Goal: Task Accomplishment & Management: Use online tool/utility

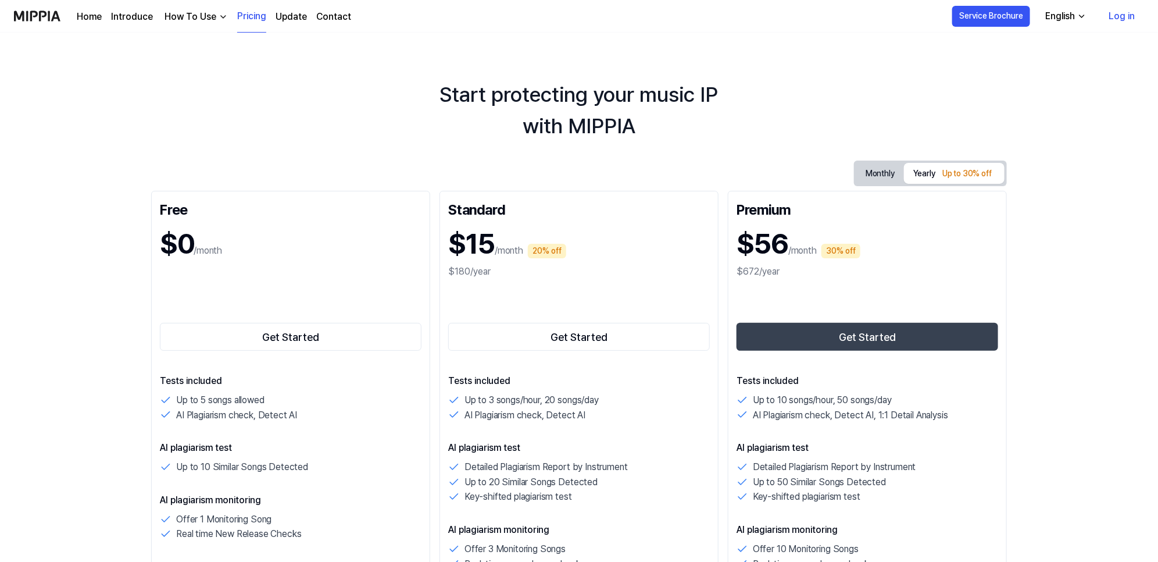
click at [325, 125] on div "Start protecting your music IP with MIPPIA" at bounding box center [579, 110] width 1158 height 63
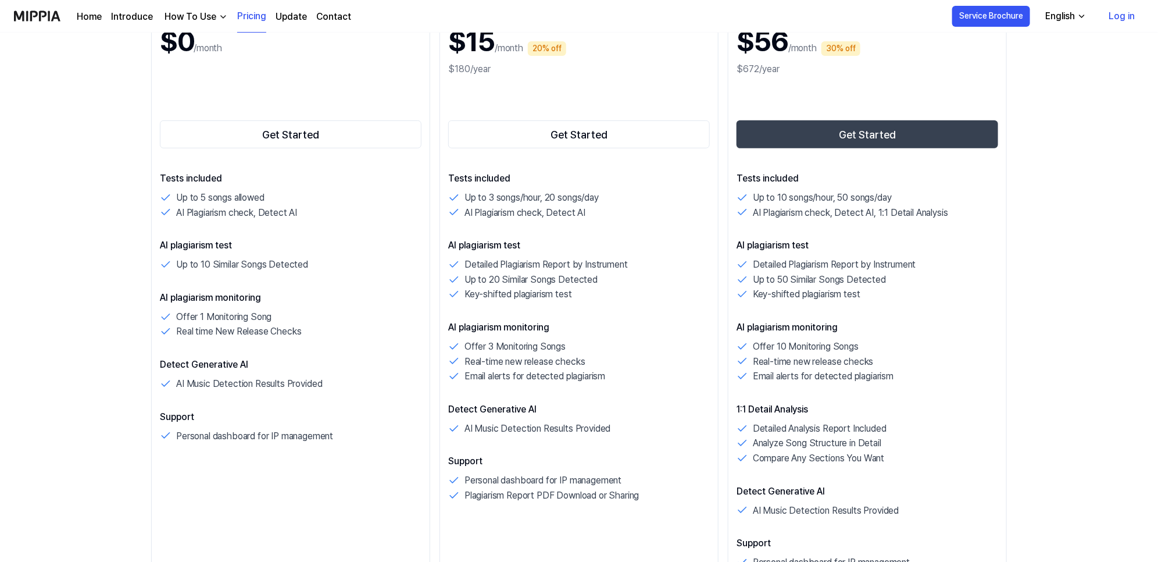
scroll to position [291, 0]
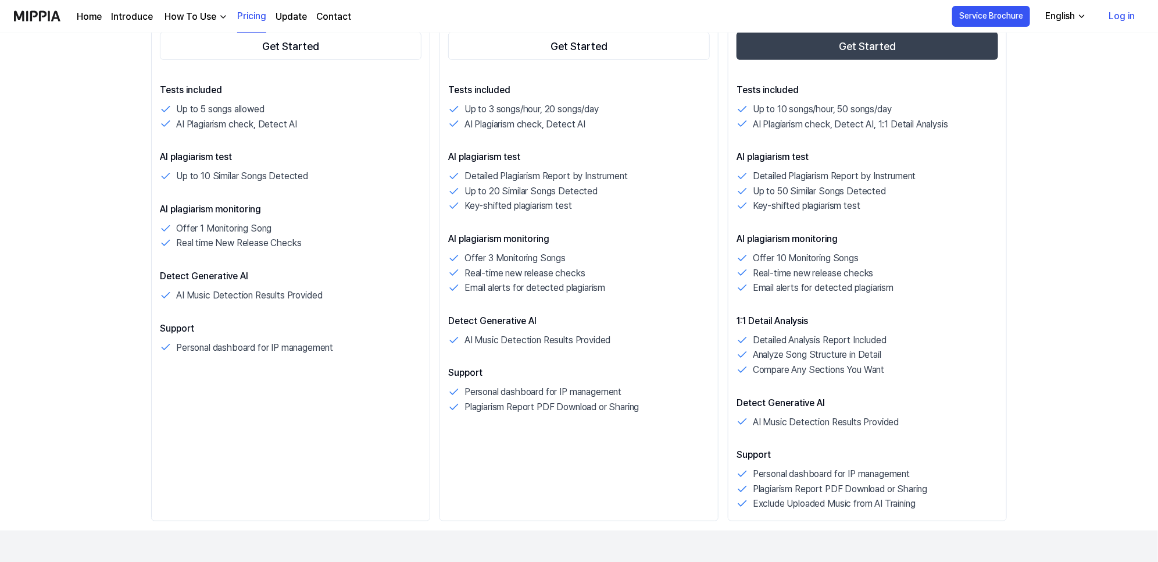
click at [1077, 15] on button "English" at bounding box center [1065, 16] width 58 height 23
click at [1075, 16] on div "English" at bounding box center [1060, 16] width 34 height 14
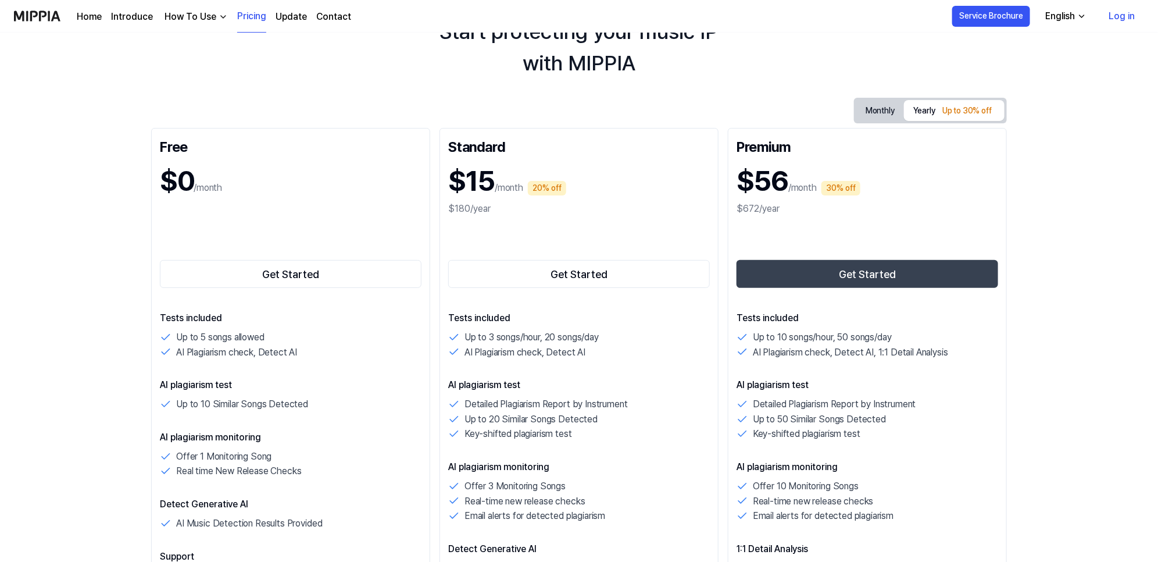
scroll to position [0, 0]
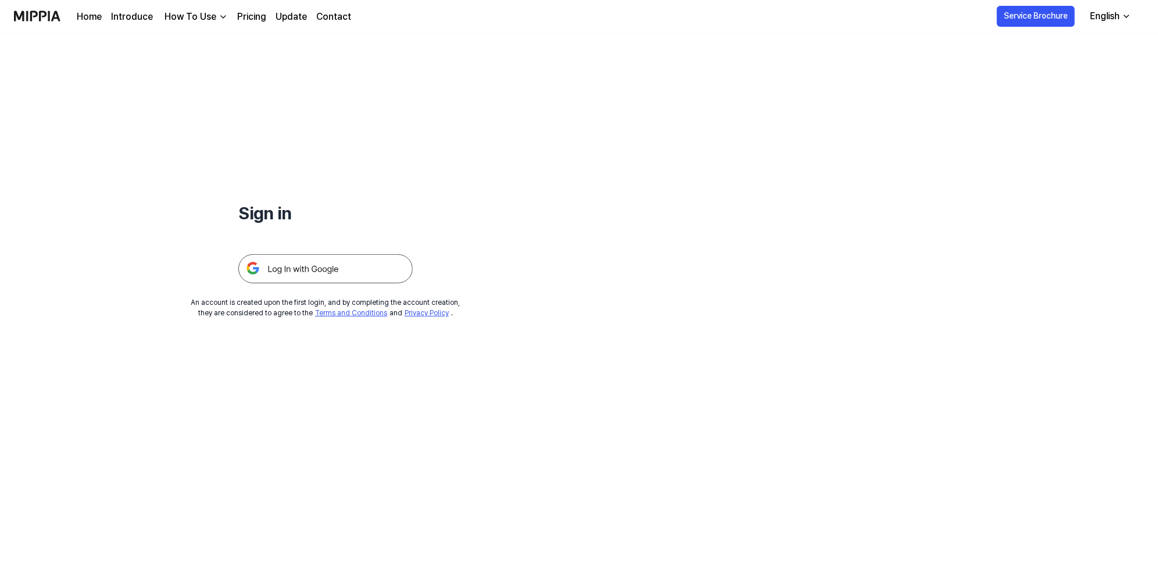
click at [301, 268] on img at bounding box center [325, 268] width 174 height 29
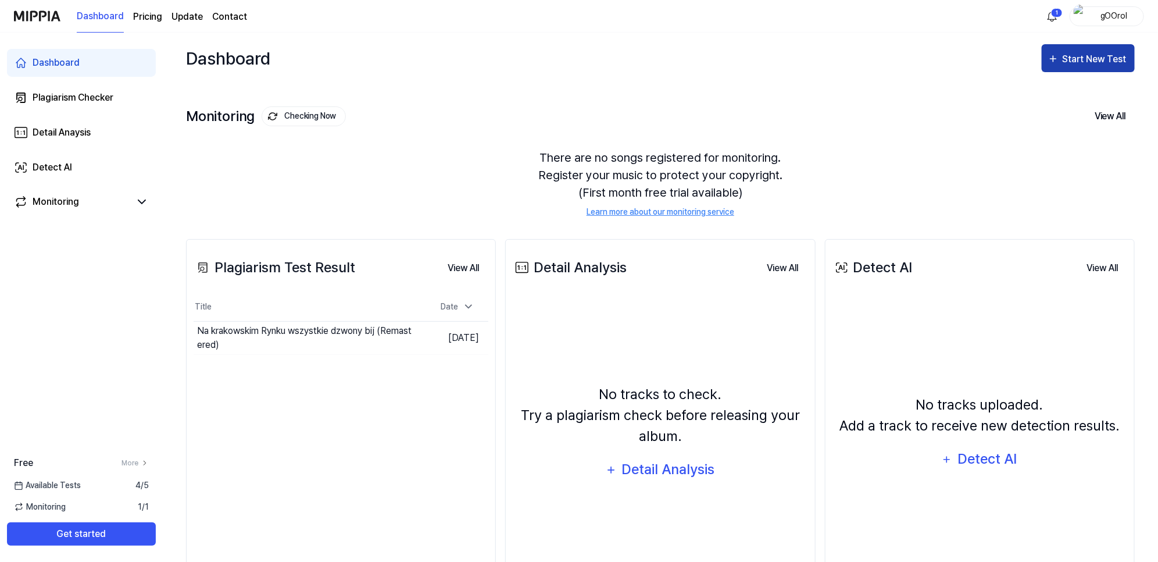
click at [1077, 54] on div "Start New Test" at bounding box center [1096, 59] width 66 height 15
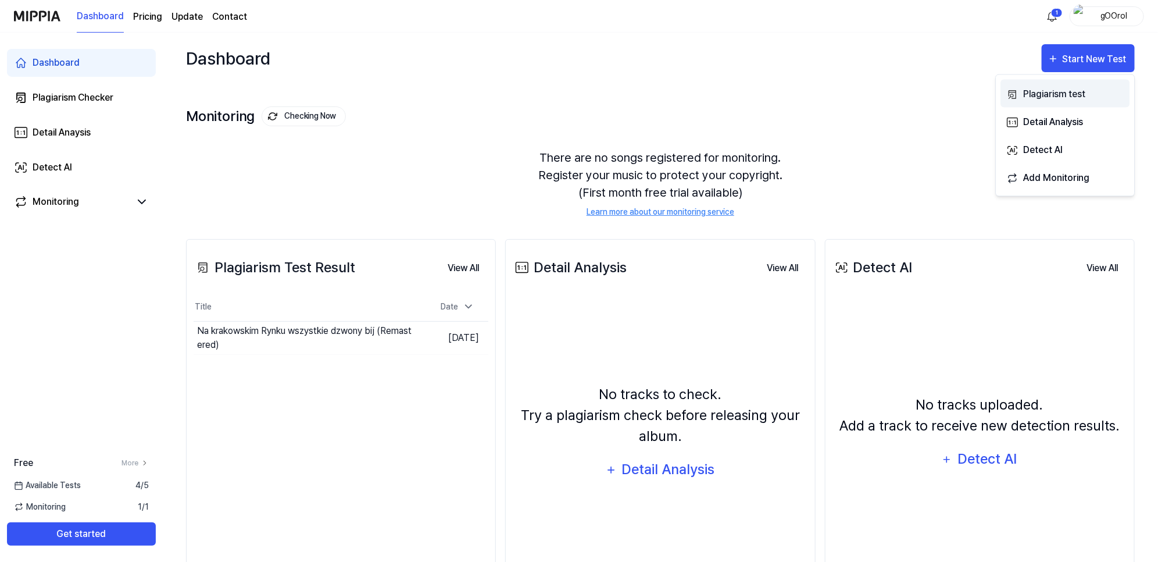
click at [1028, 96] on div "Plagiarism test" at bounding box center [1074, 94] width 101 height 15
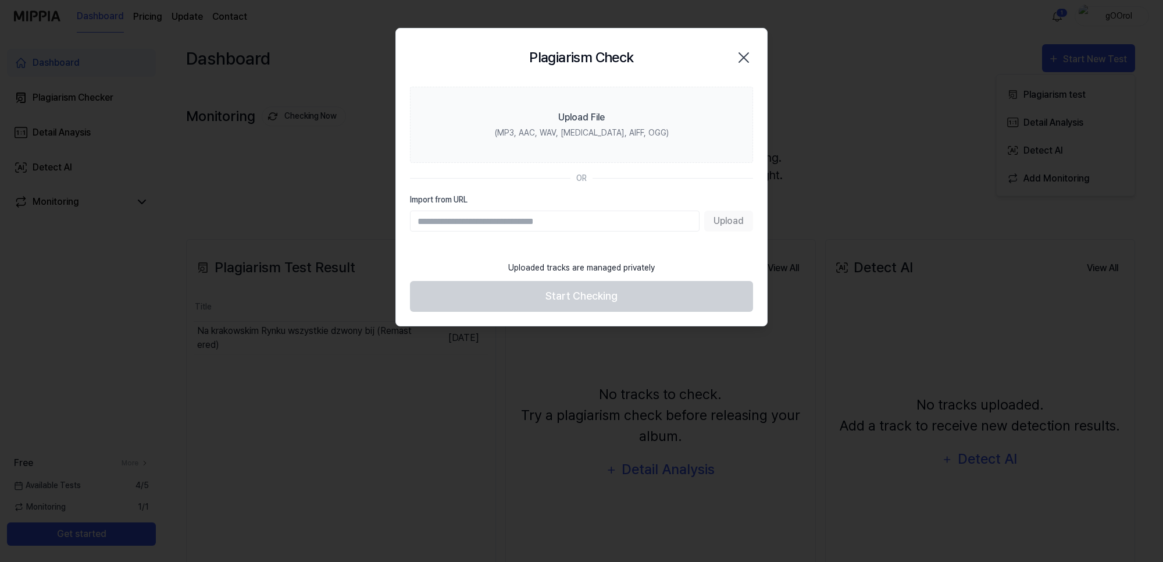
click at [740, 54] on icon "button" at bounding box center [744, 57] width 19 height 19
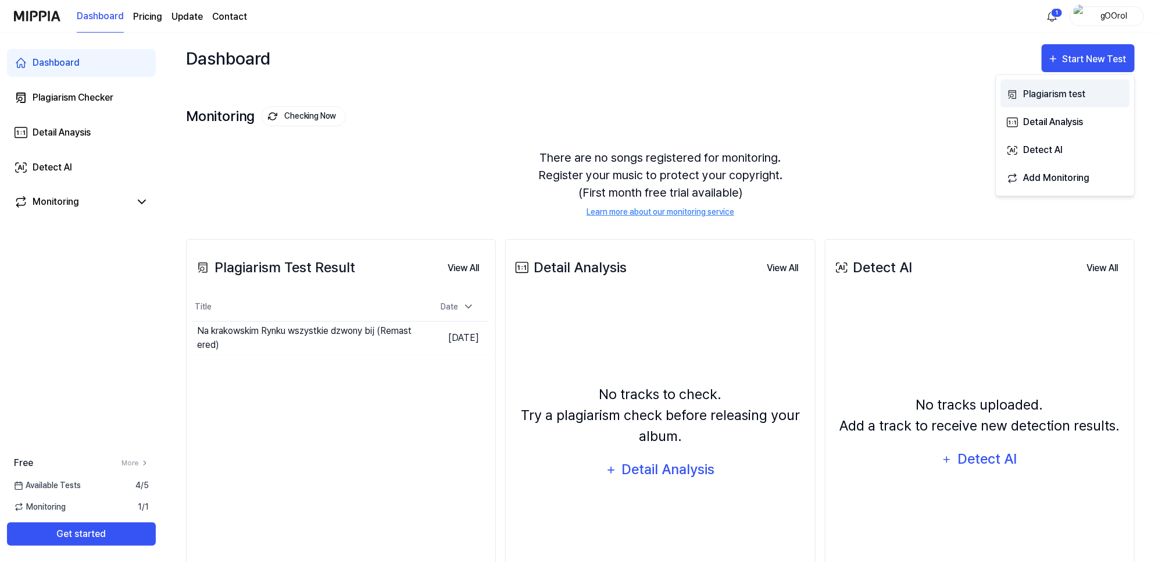
click at [1054, 92] on div "Plagiarism test" at bounding box center [1074, 94] width 101 height 15
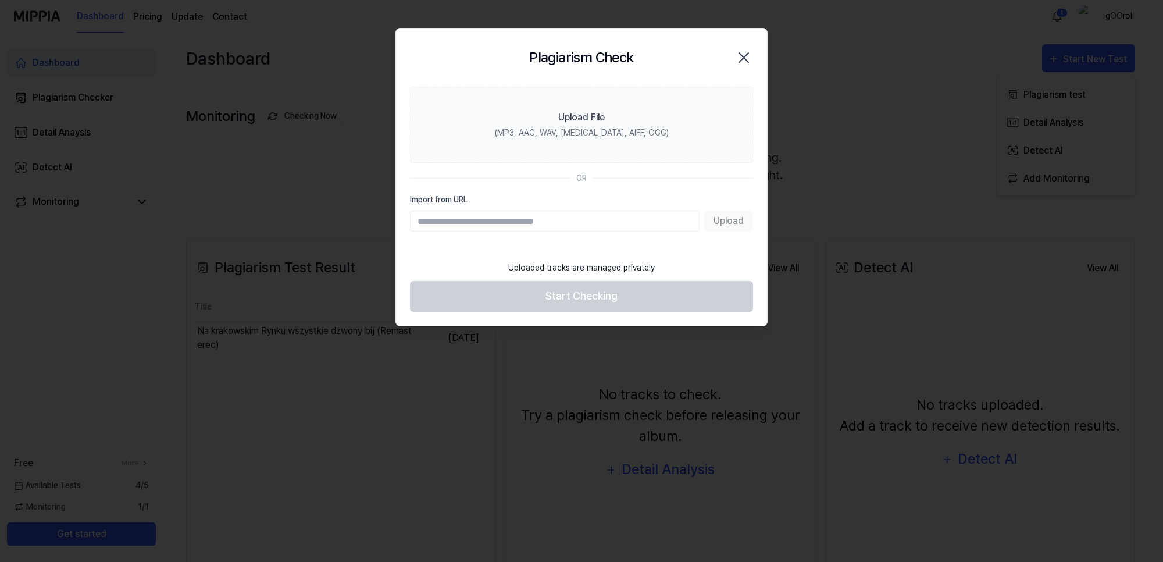
click at [533, 223] on input "Import from URL" at bounding box center [555, 221] width 290 height 21
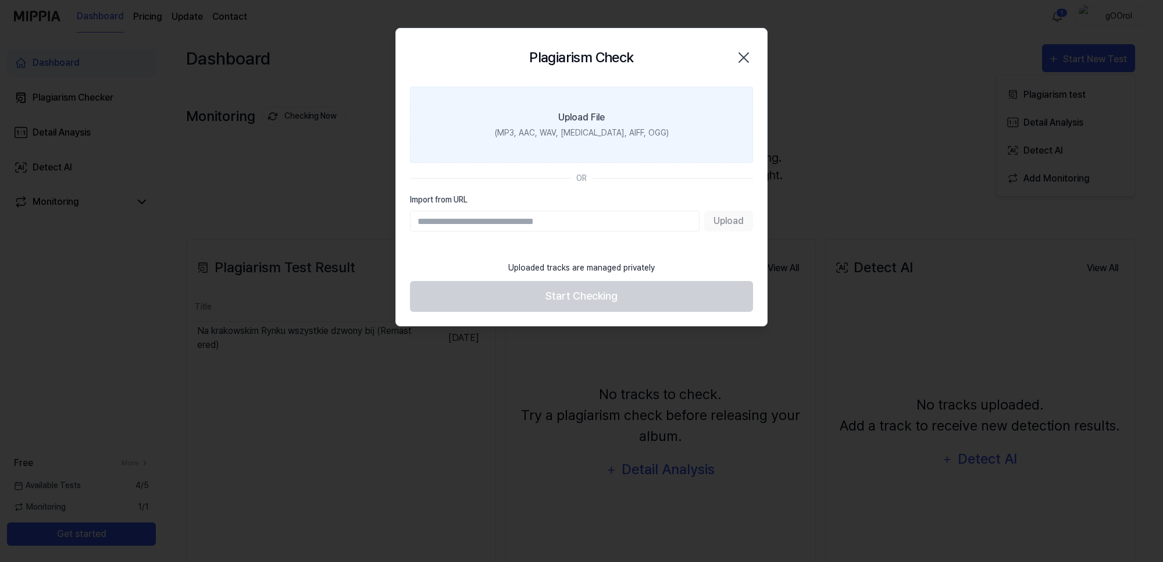
click at [574, 120] on div "Upload File" at bounding box center [581, 117] width 47 height 14
click at [0, 0] on input "Upload File (MP3, AAC, WAV, [MEDICAL_DATA], AIFF, OGG)" at bounding box center [0, 0] width 0 height 0
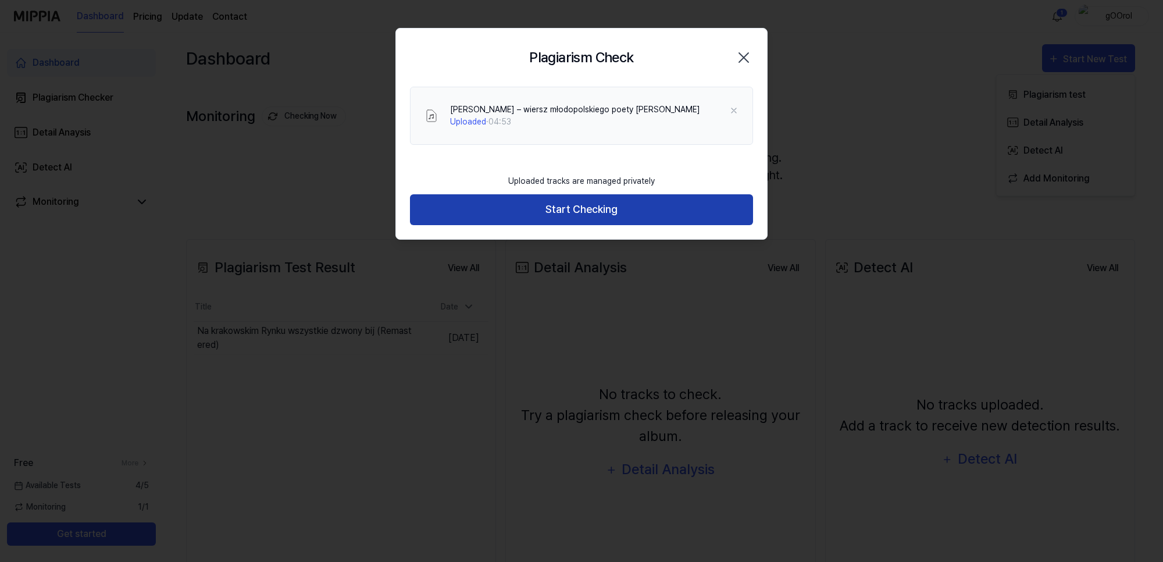
click at [583, 209] on button "Start Checking" at bounding box center [581, 209] width 343 height 31
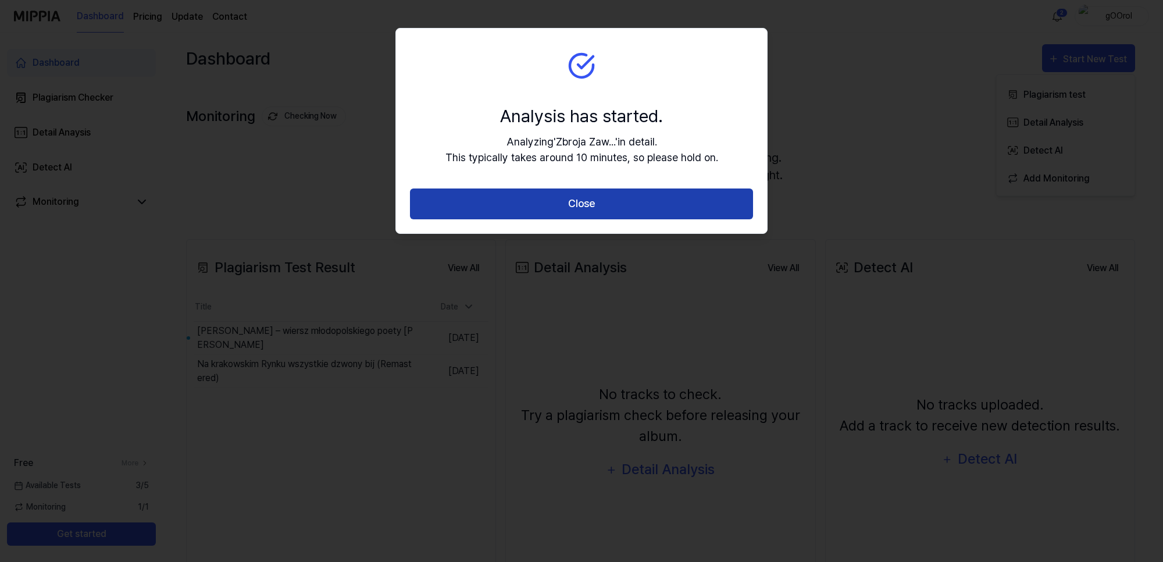
click at [558, 195] on button "Close" at bounding box center [581, 203] width 343 height 31
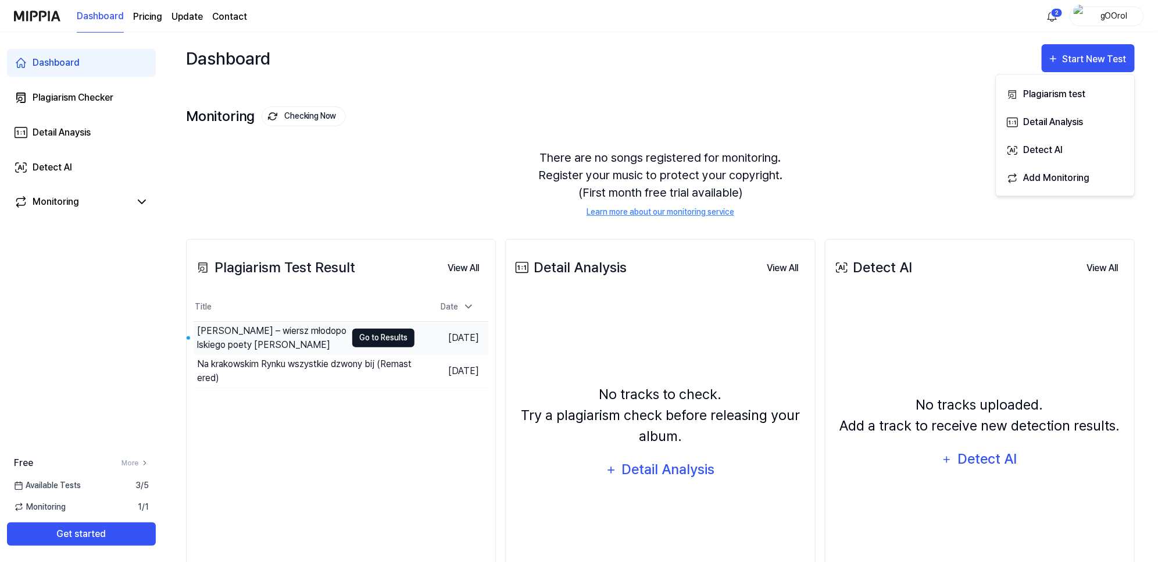
click at [377, 336] on button "Go to Results" at bounding box center [383, 338] width 62 height 19
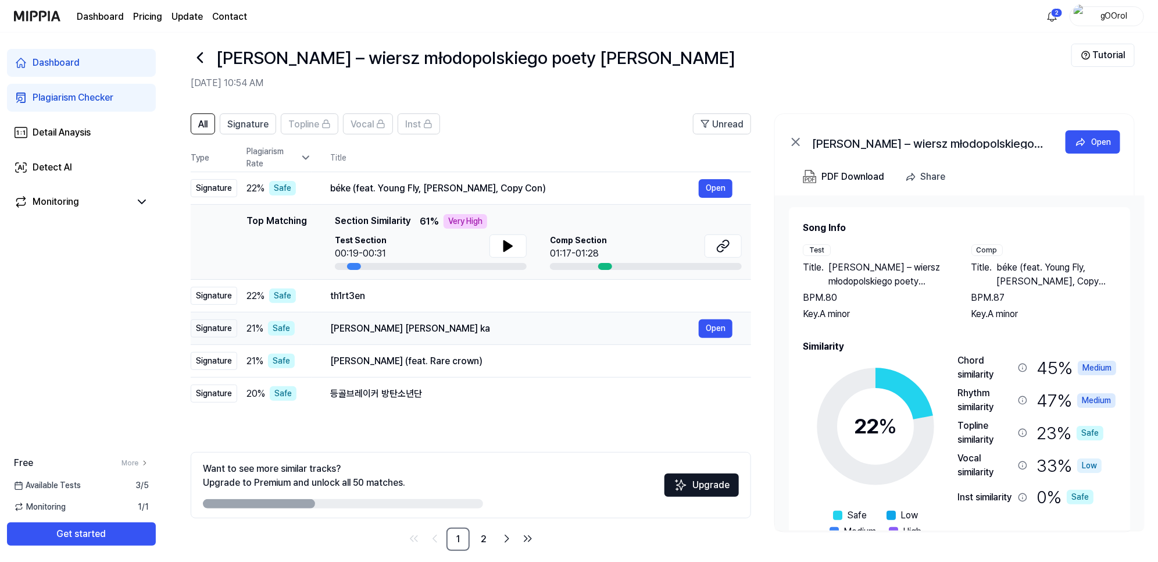
scroll to position [24, 0]
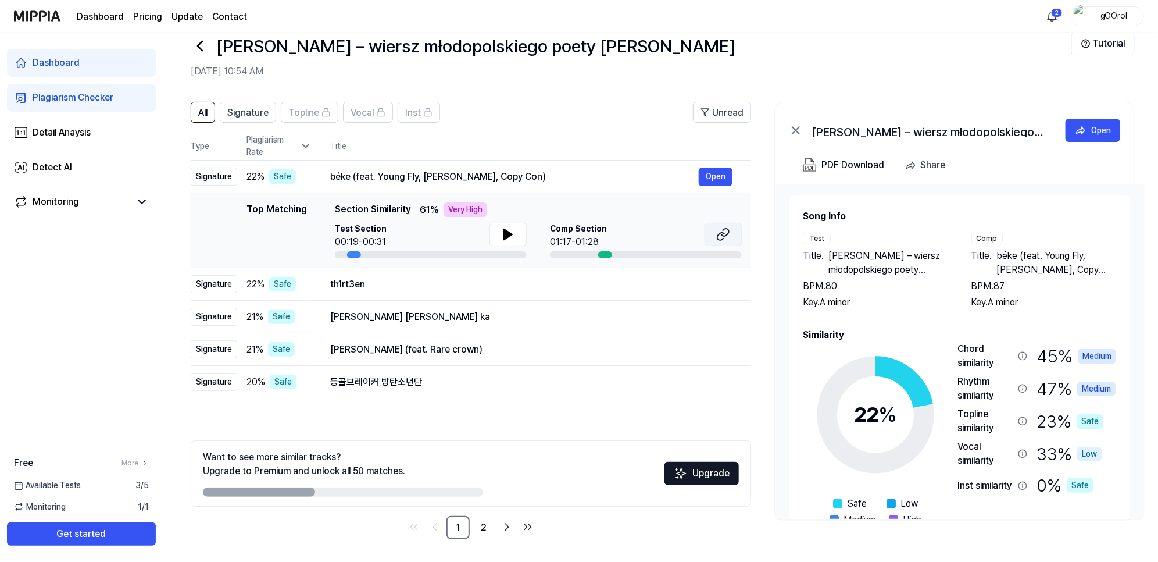
click at [726, 231] on icon at bounding box center [723, 234] width 14 height 14
click at [501, 236] on icon at bounding box center [508, 234] width 14 height 14
click at [711, 344] on button "Open" at bounding box center [716, 349] width 34 height 19
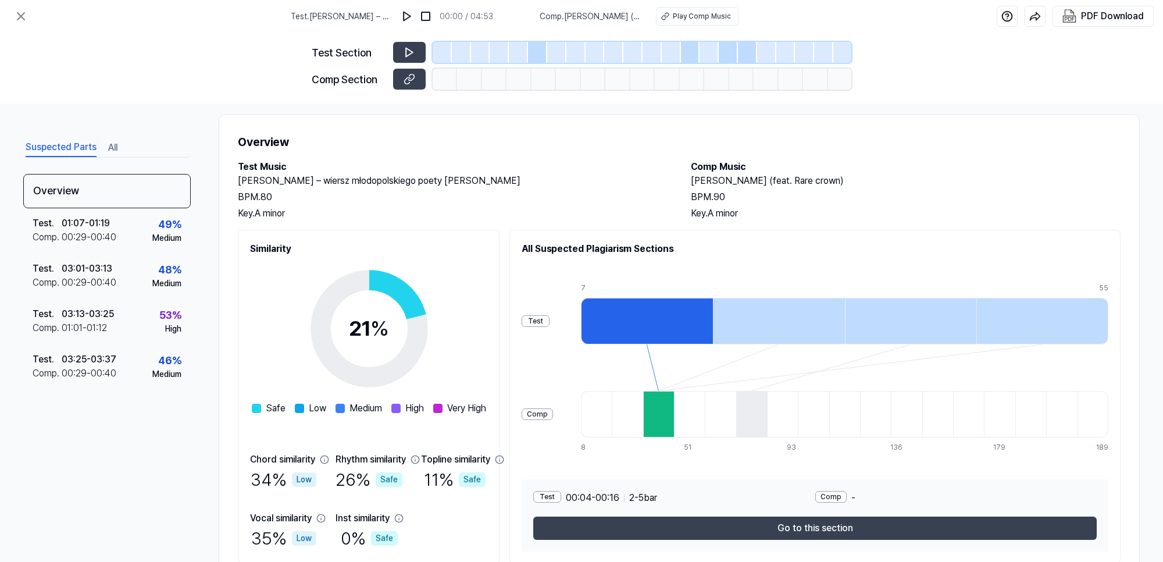
scroll to position [0, 0]
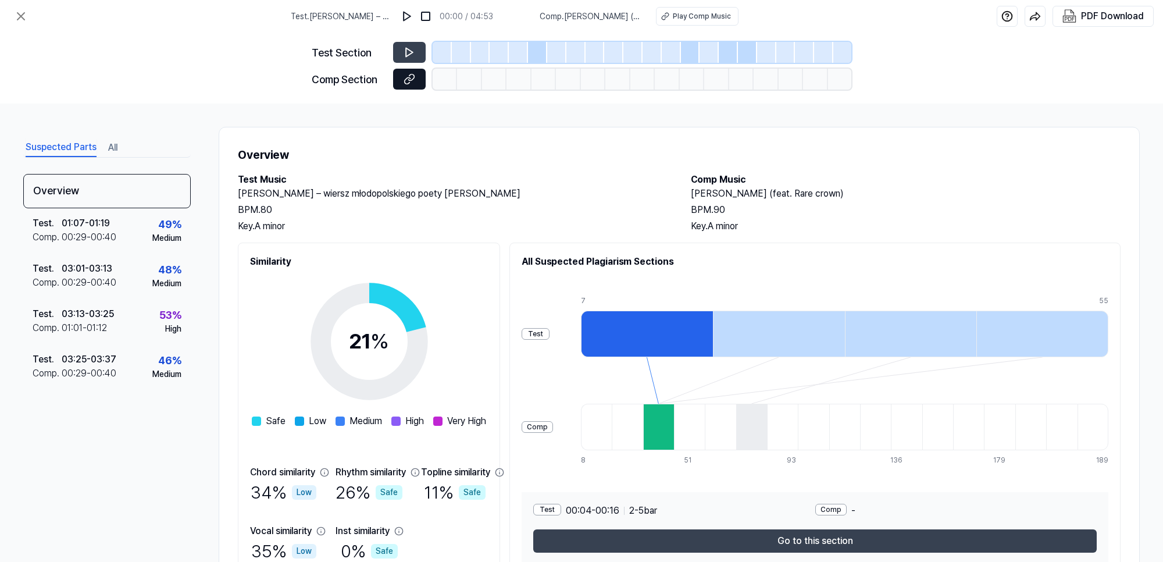
click at [410, 77] on icon at bounding box center [410, 79] width 12 height 12
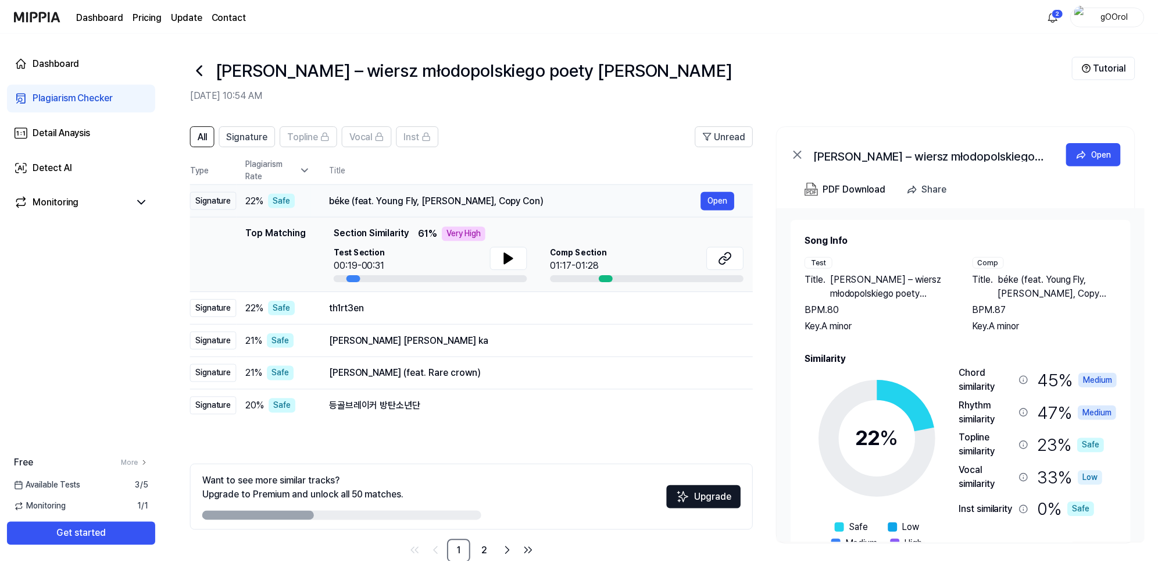
scroll to position [24, 0]
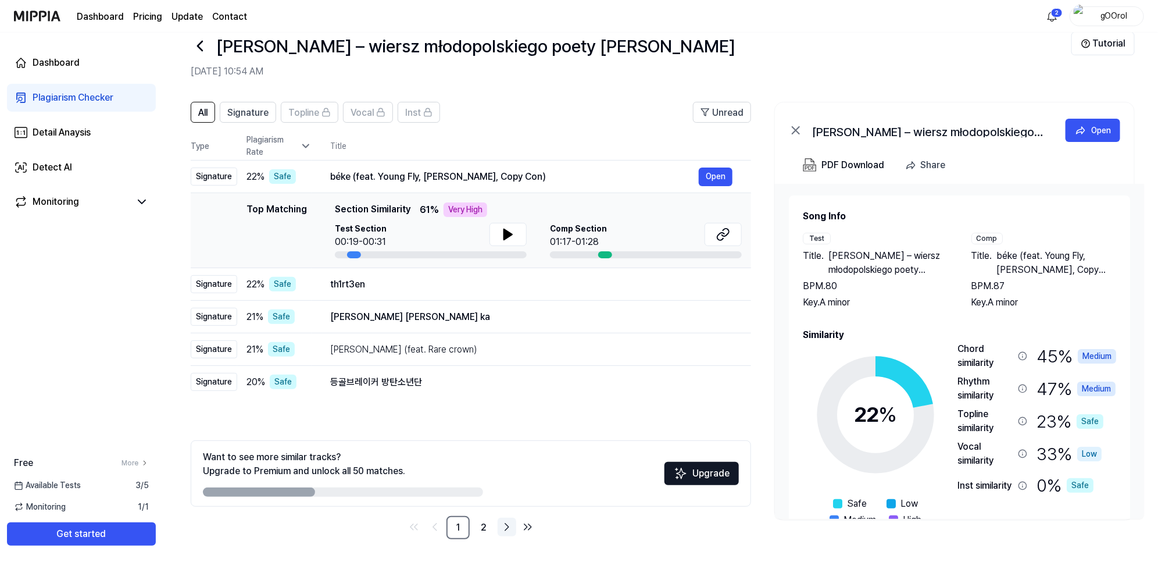
click at [509, 527] on icon "Go to next page" at bounding box center [506, 526] width 3 height 7
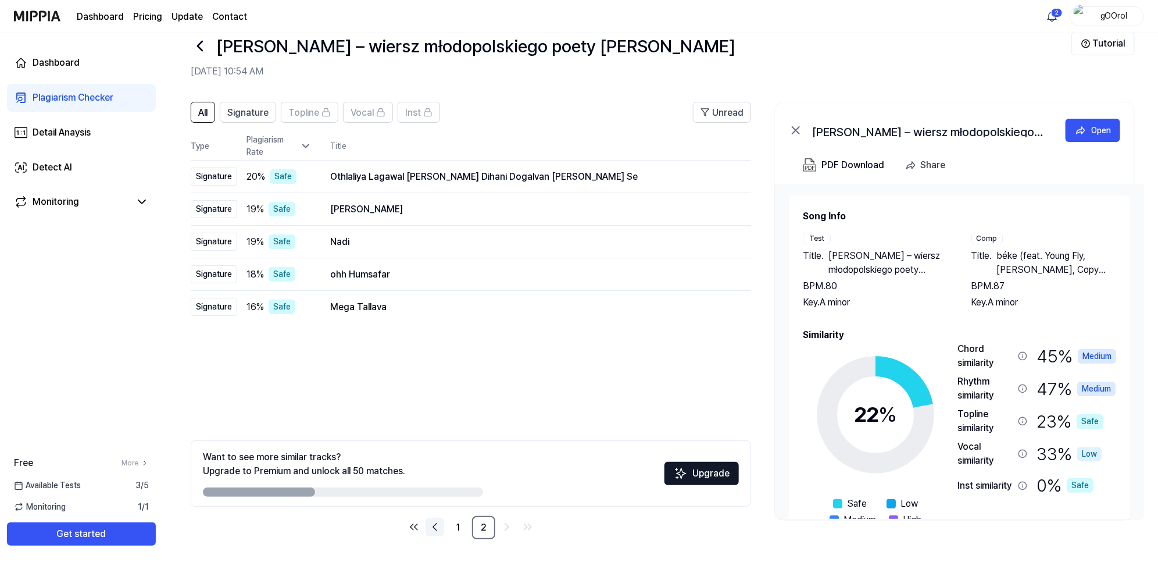
click at [440, 527] on icon "Go to previous page" at bounding box center [435, 527] width 14 height 14
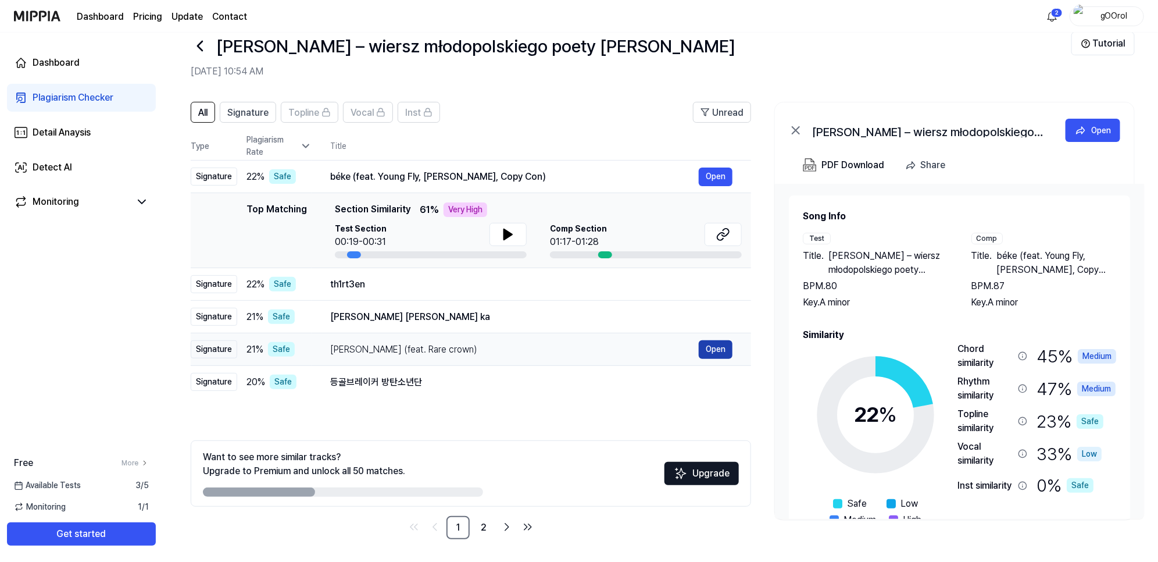
click at [711, 351] on button "Open" at bounding box center [716, 349] width 34 height 19
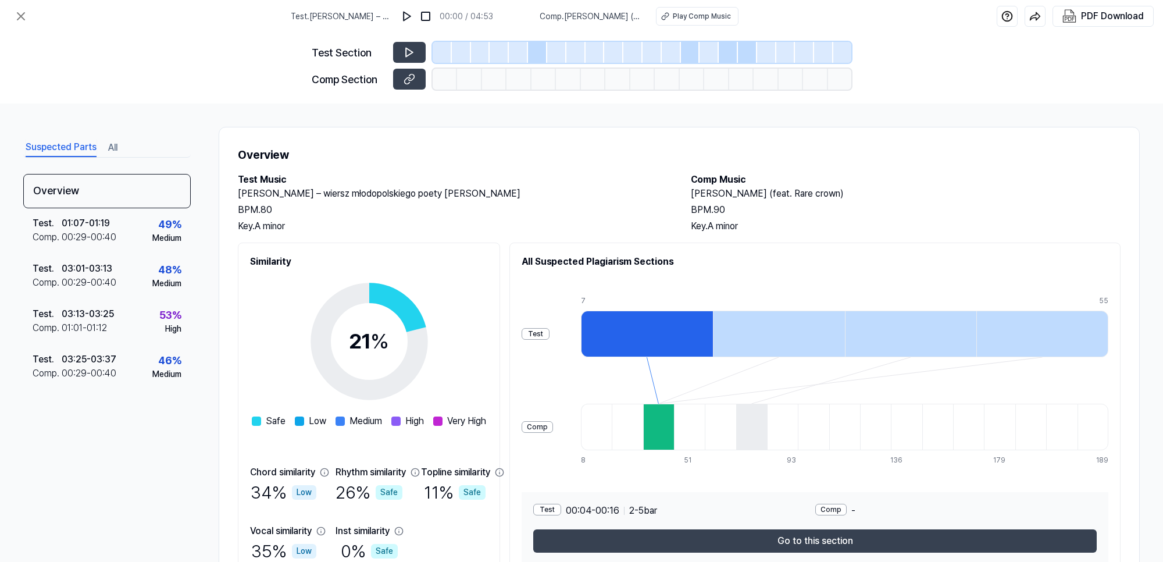
scroll to position [56, 0]
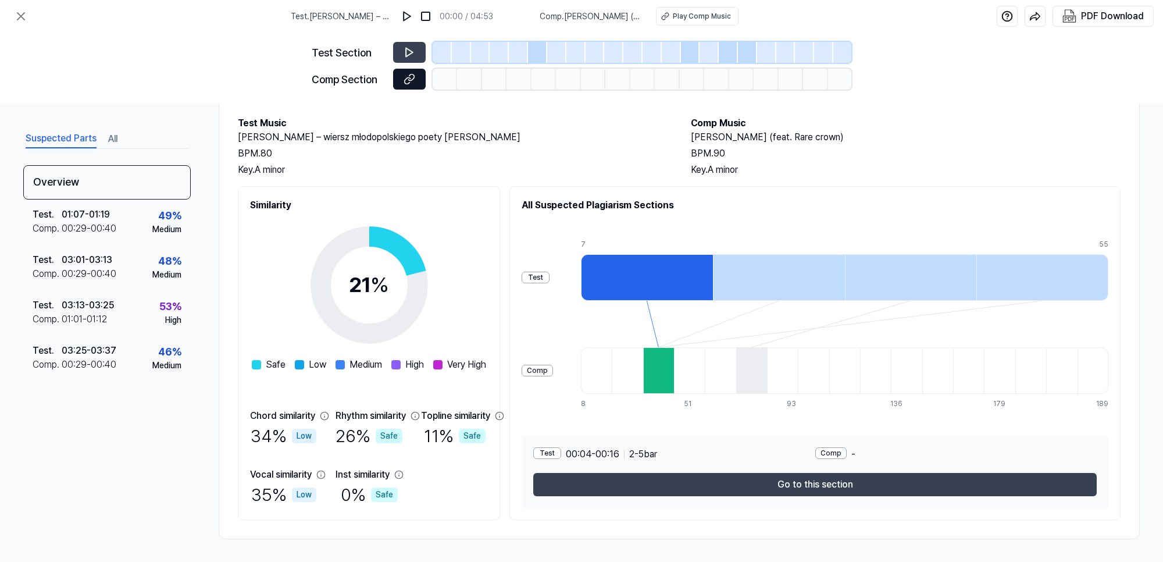
click at [411, 76] on icon at bounding box center [410, 79] width 12 height 12
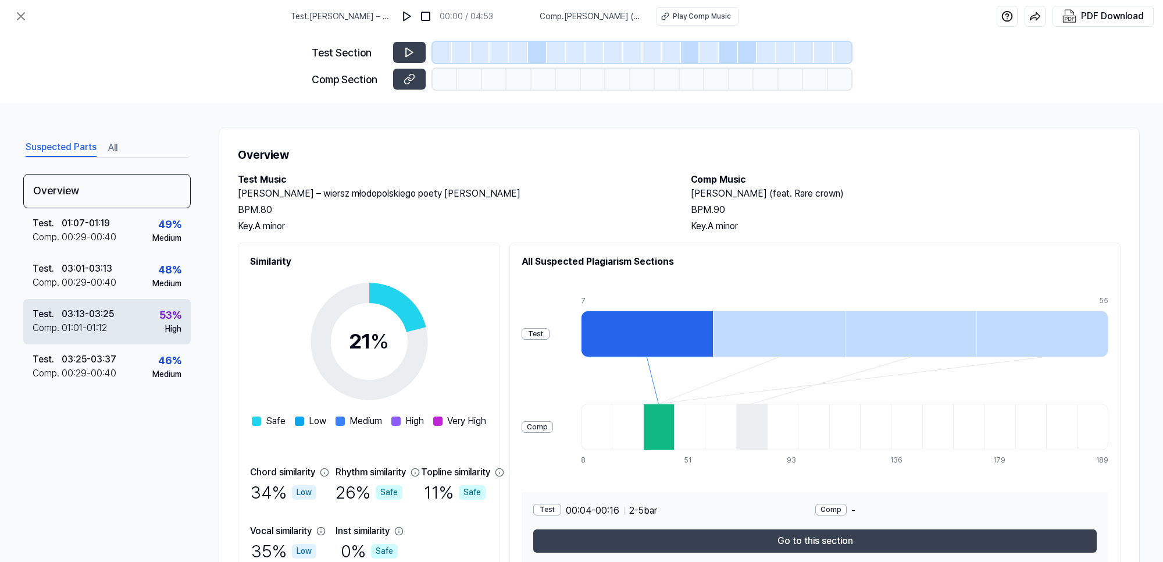
click at [93, 323] on div "01:01 - 01:12" at bounding box center [84, 328] width 45 height 14
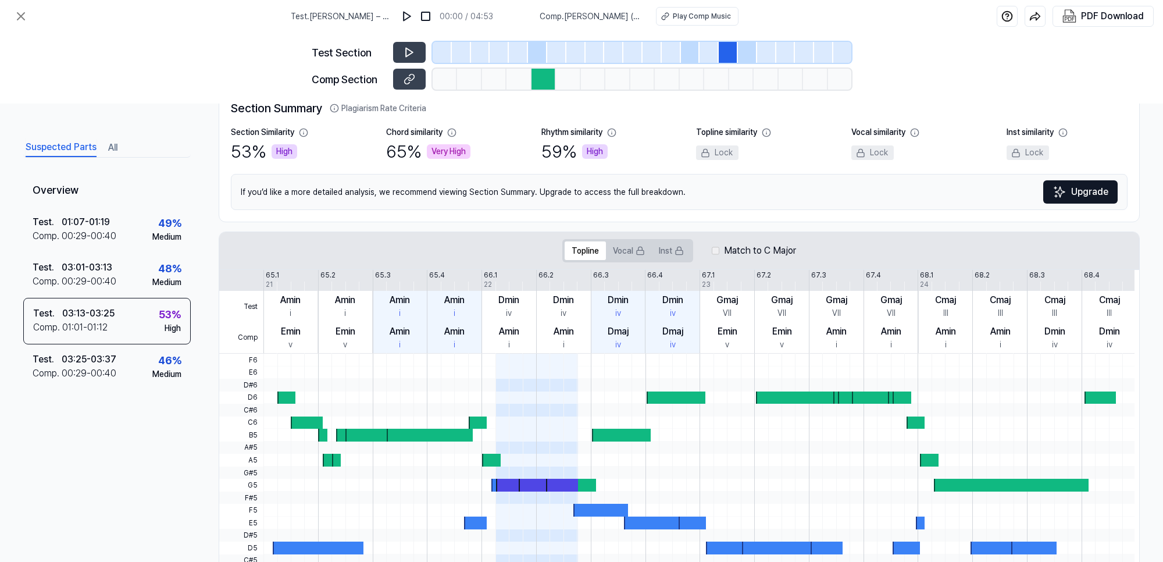
scroll to position [237, 0]
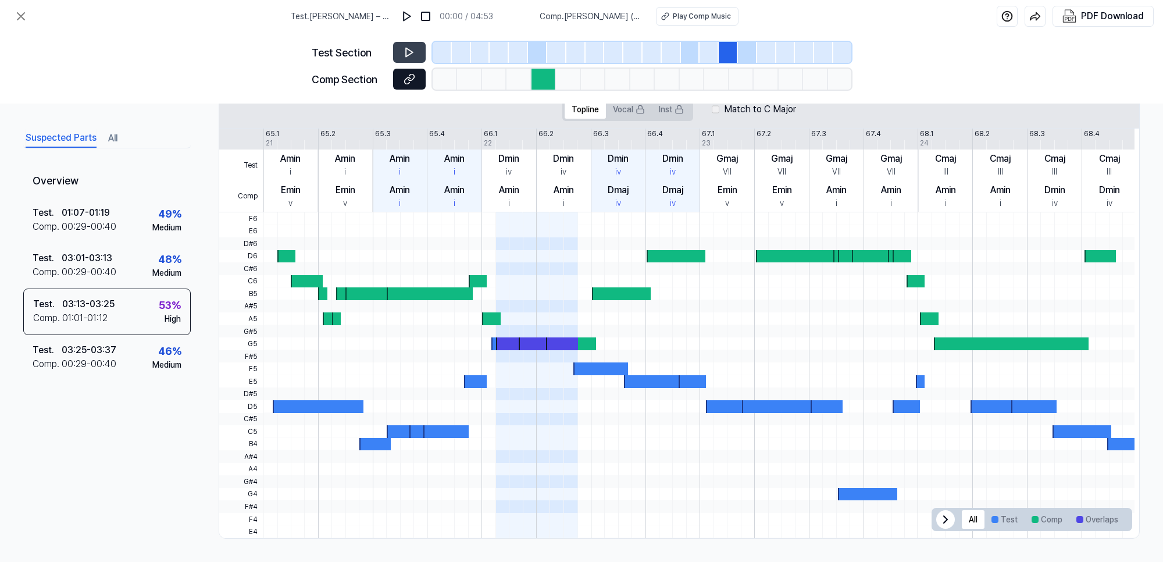
click at [412, 73] on icon at bounding box center [410, 79] width 12 height 12
click at [97, 260] on div "03:01 - 03:13" at bounding box center [87, 258] width 51 height 14
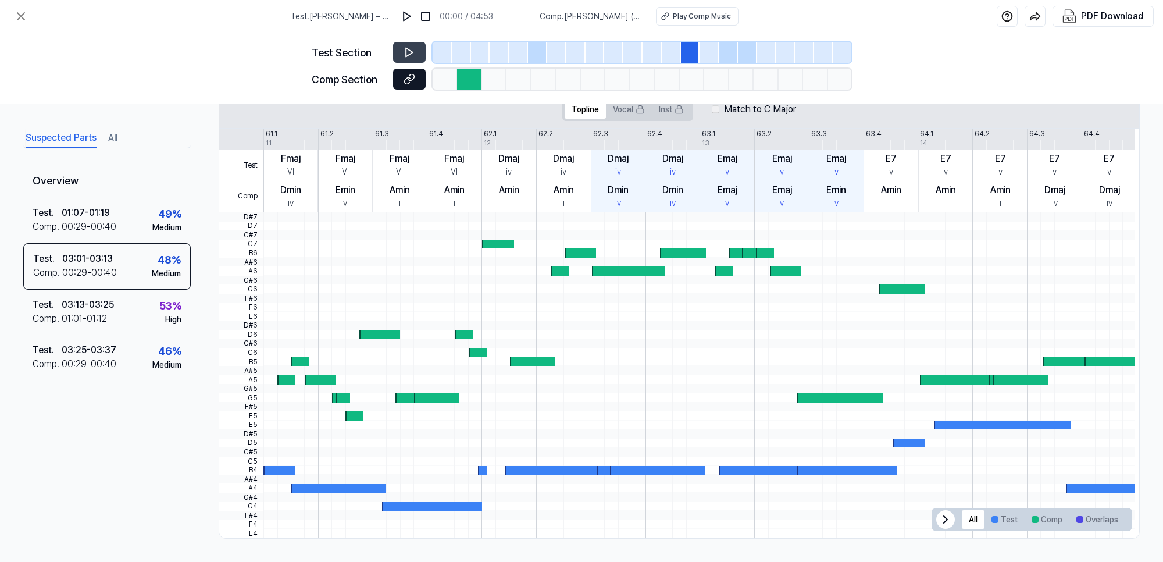
click at [398, 76] on button at bounding box center [409, 79] width 33 height 21
click at [74, 217] on div "01:07 - 01:19" at bounding box center [86, 213] width 48 height 14
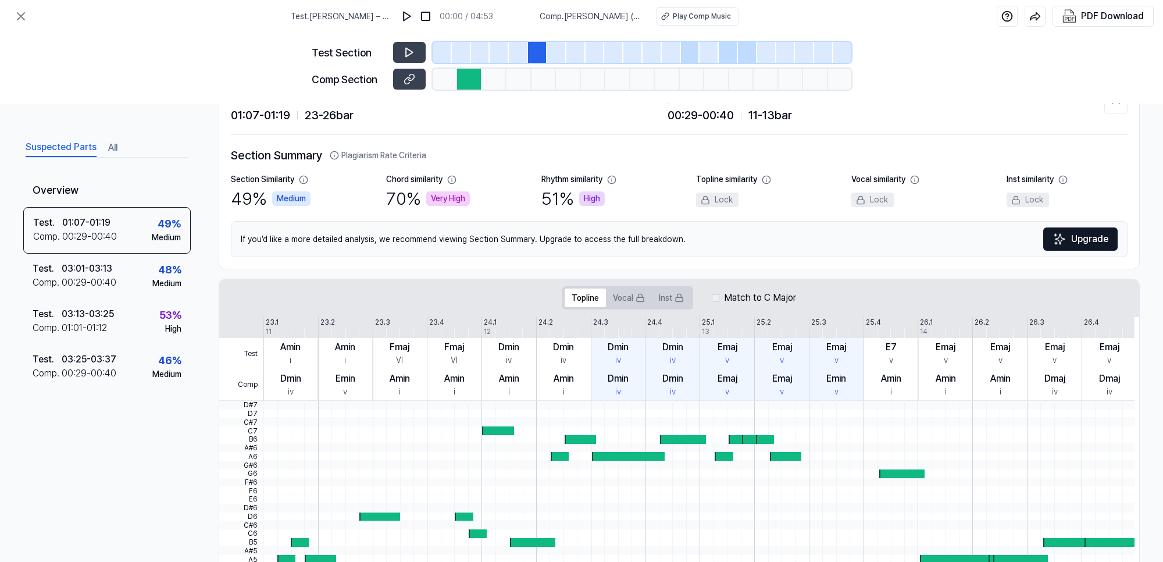
scroll to position [0, 0]
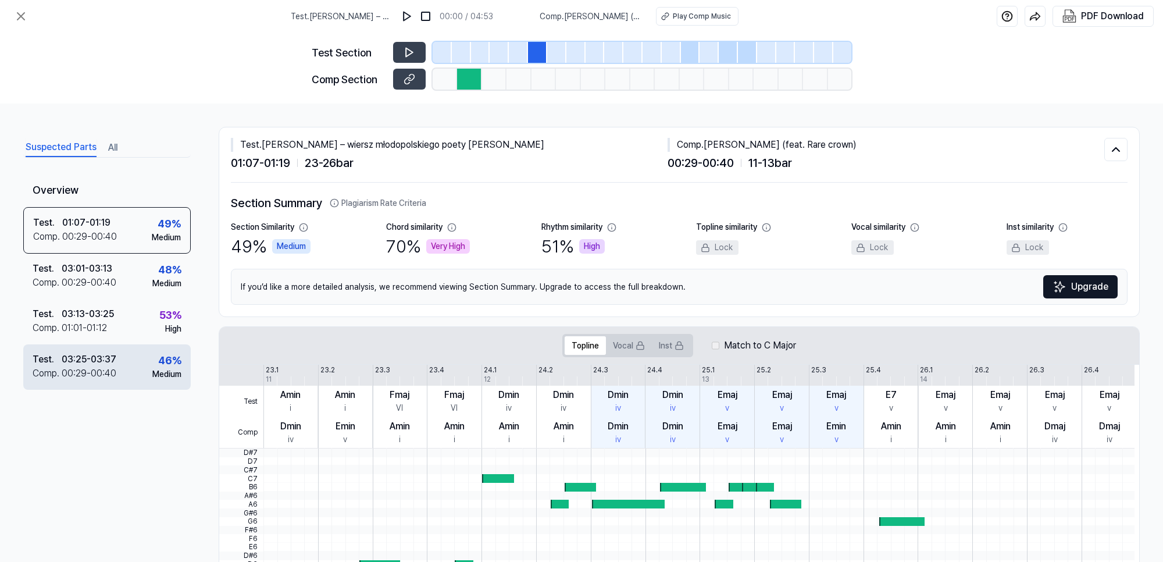
click at [79, 361] on div "03:25 - 03:37" at bounding box center [89, 359] width 55 height 14
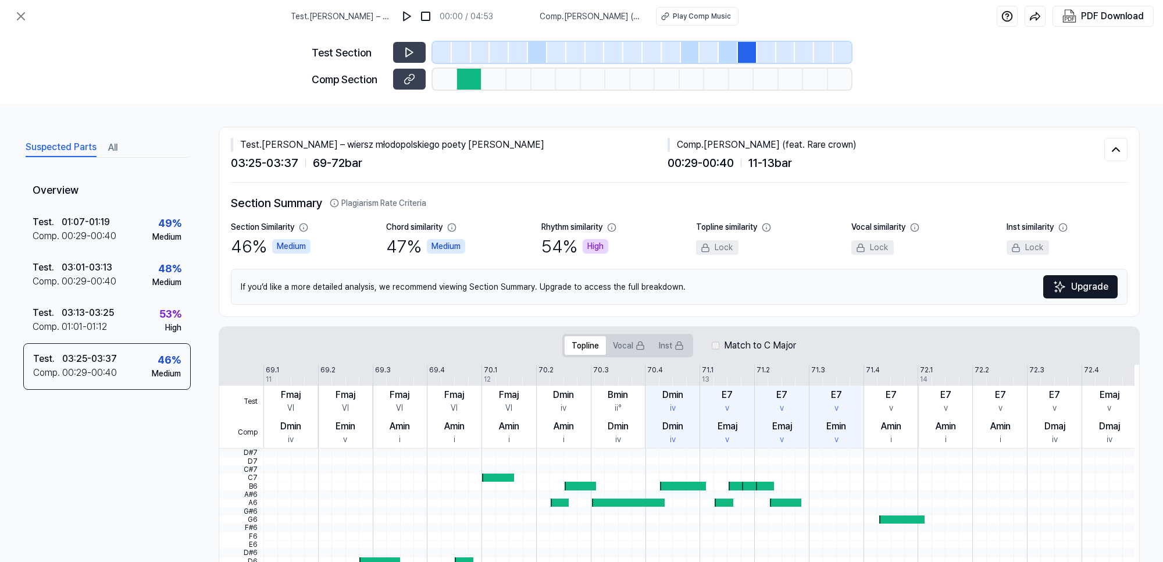
click at [109, 144] on button "All" at bounding box center [112, 147] width 9 height 19
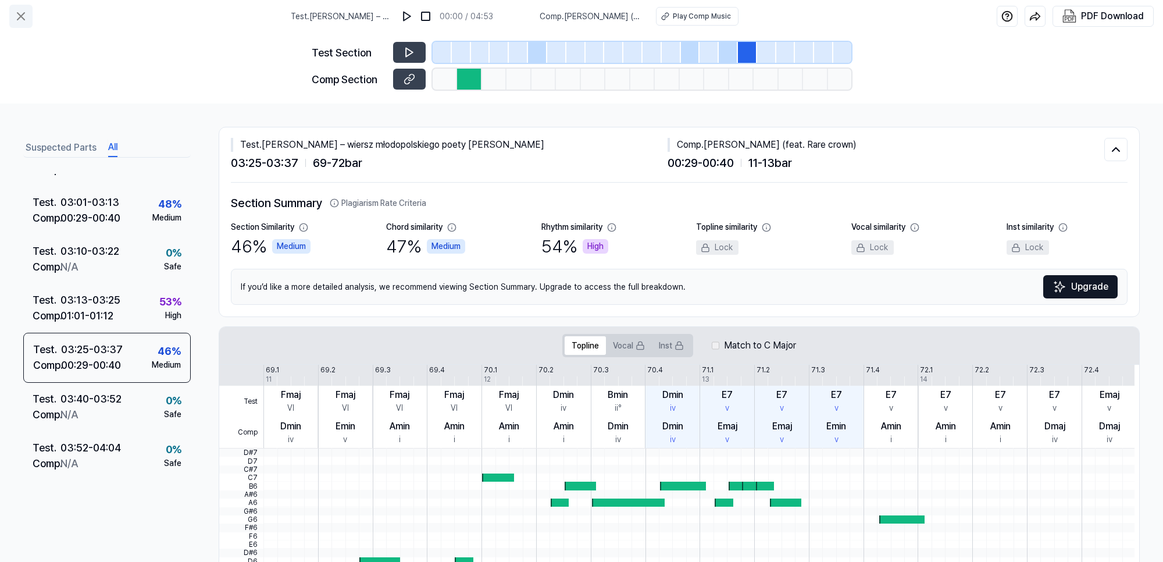
click at [22, 13] on icon at bounding box center [21, 16] width 14 height 14
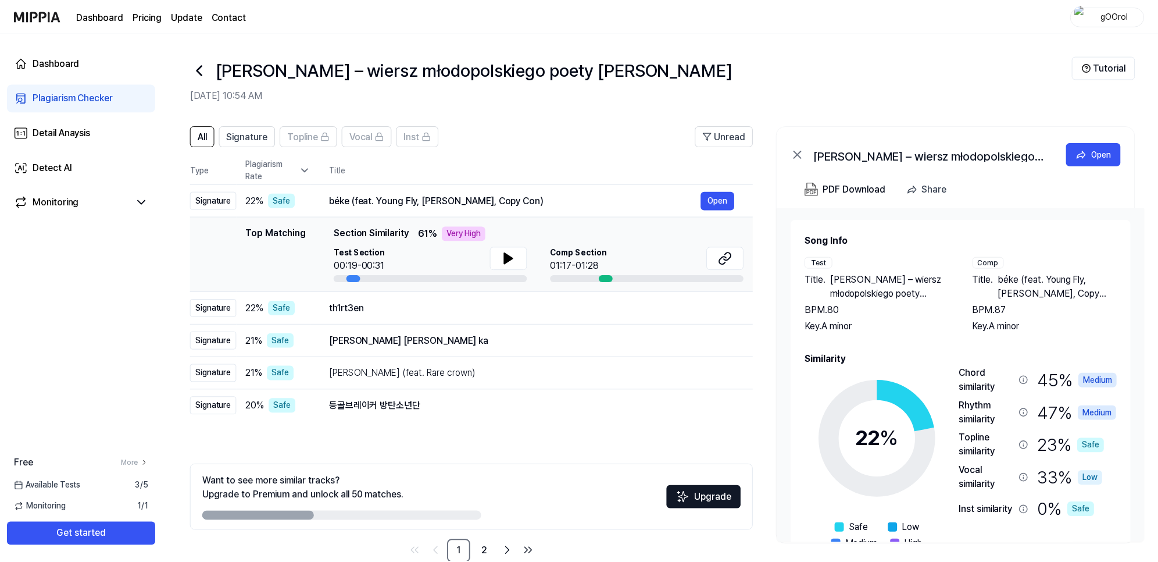
scroll to position [24, 0]
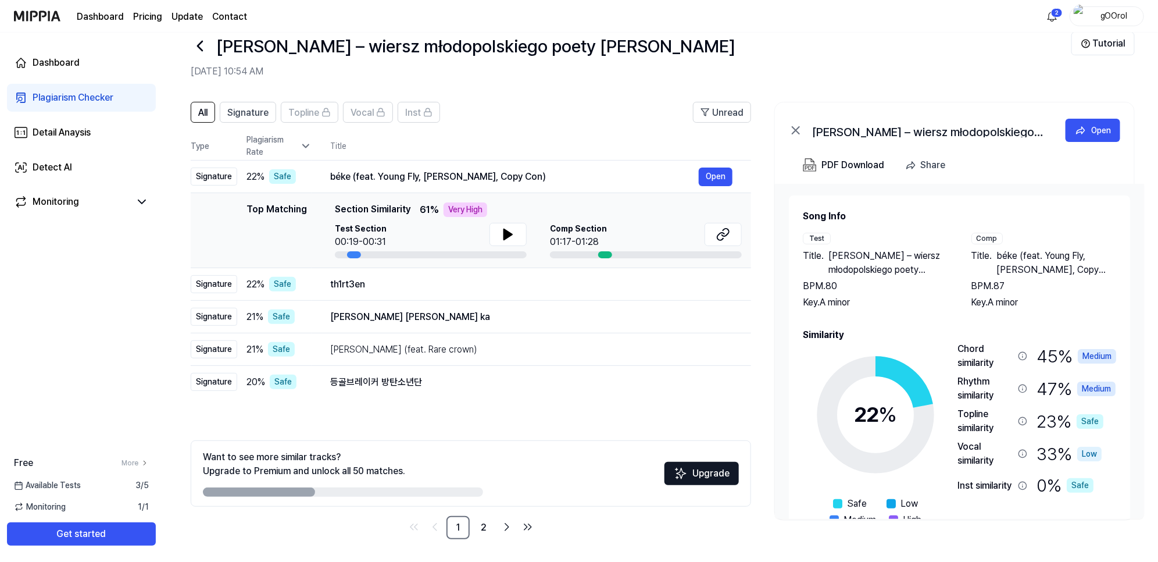
click at [710, 469] on button "Upgrade" at bounding box center [702, 473] width 74 height 23
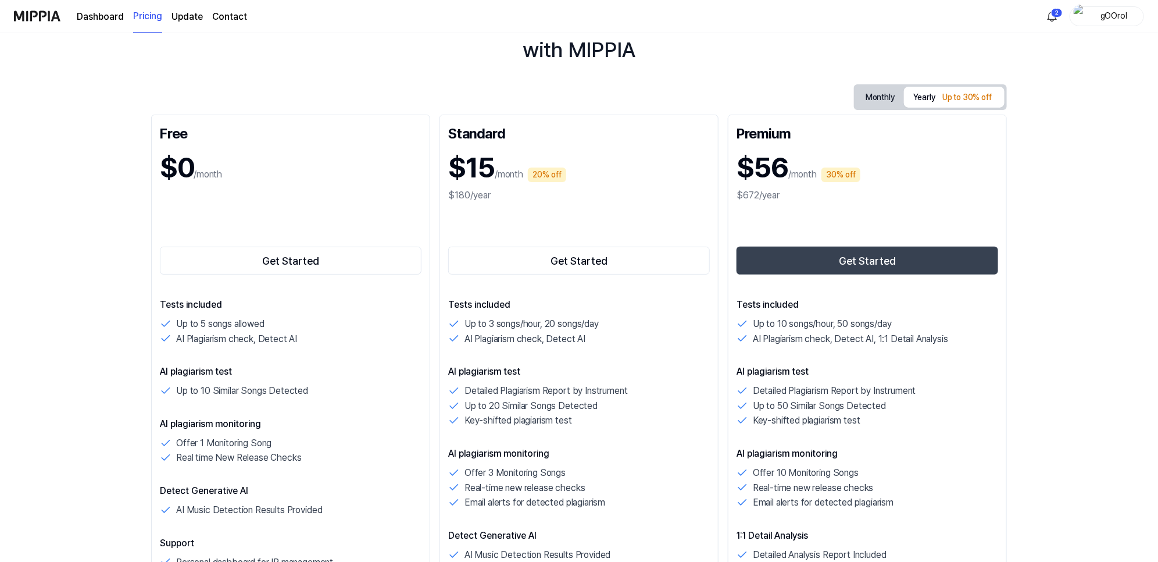
scroll to position [73, 0]
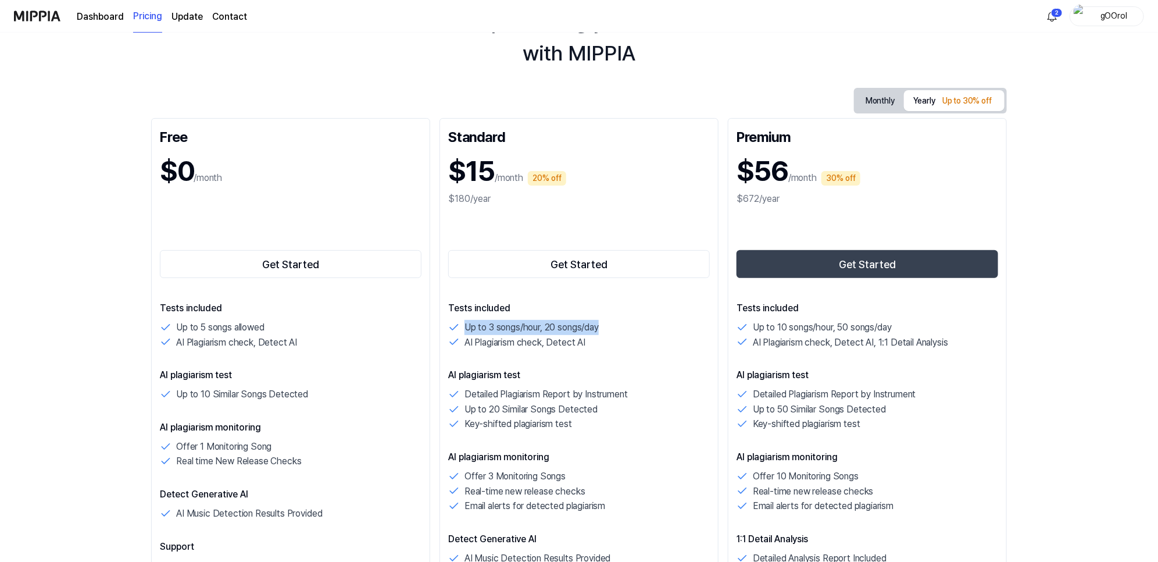
drag, startPoint x: 466, startPoint y: 327, endPoint x: 615, endPoint y: 323, distance: 149.5
click at [615, 323] on div "Up to 3 songs/hour, 20 songs/day" at bounding box center [579, 327] width 262 height 15
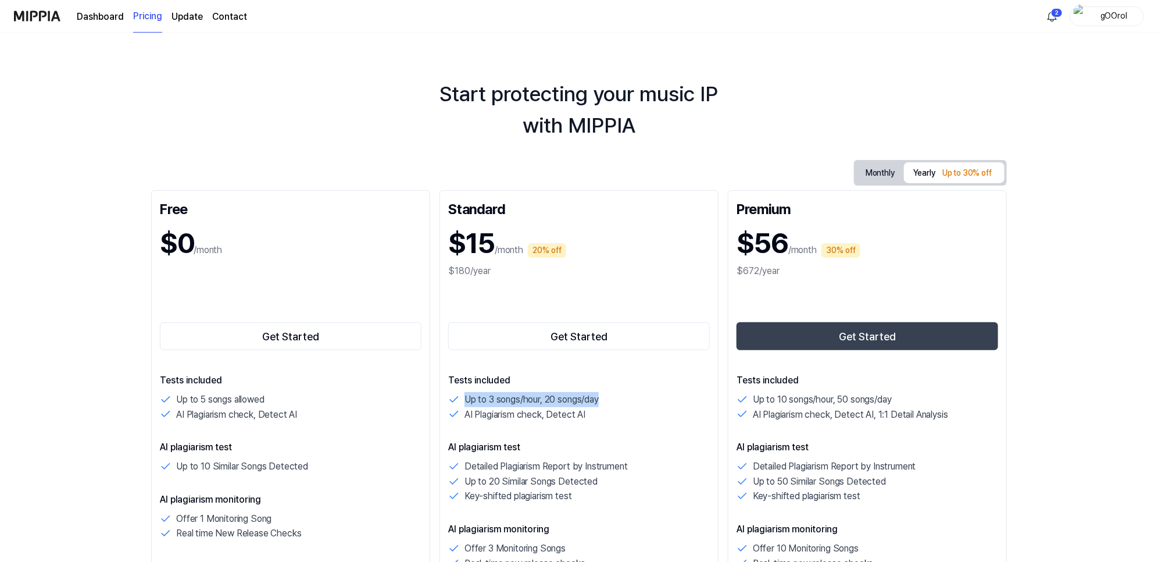
scroll to position [0, 0]
click at [586, 337] on button "Get Started" at bounding box center [579, 337] width 262 height 28
click at [1051, 10] on html "Dashboard Pricing Update Contact 2 gOOrol Start protecting your music IP with M…" at bounding box center [579, 281] width 1158 height 562
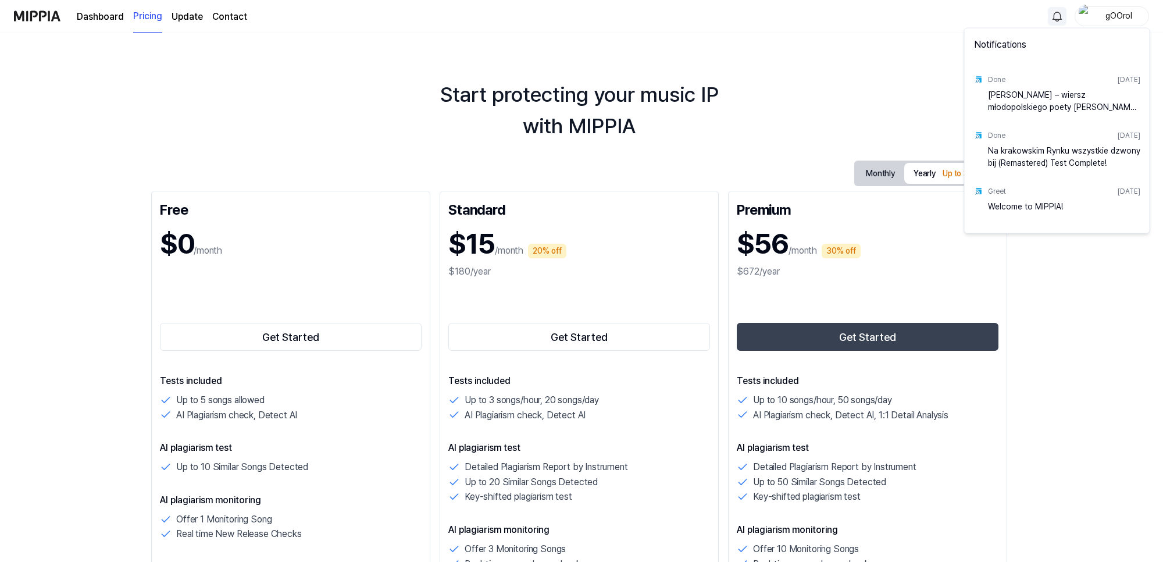
click at [665, 30] on html "Dashboard Pricing Update Contact gOOrol Start protecting your music IP with MIP…" at bounding box center [581, 281] width 1163 height 562
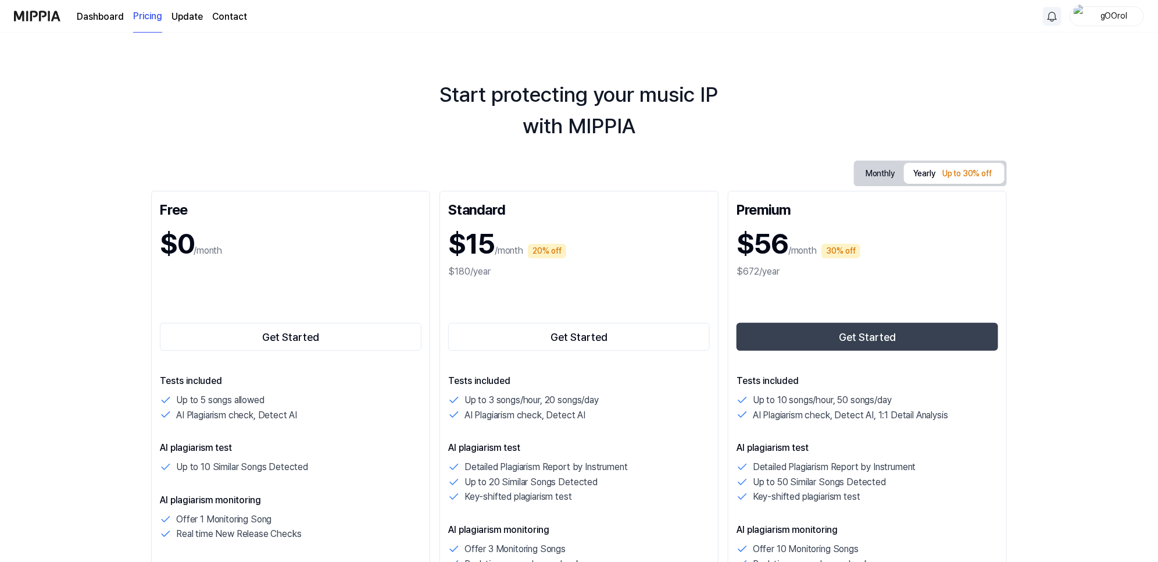
click at [108, 13] on link "Dashboard" at bounding box center [100, 17] width 47 height 14
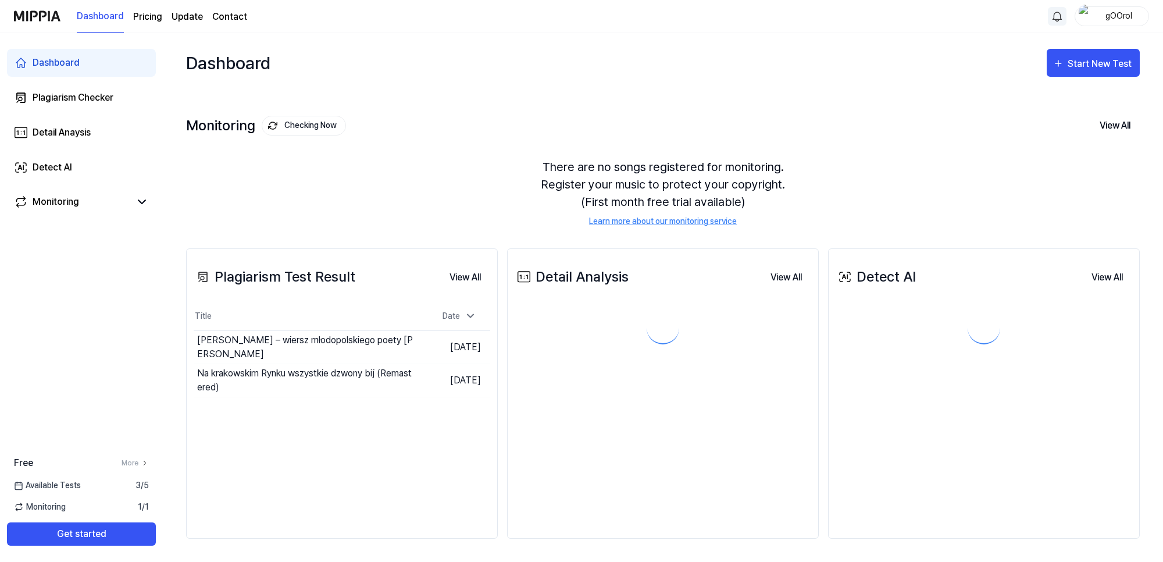
click at [37, 15] on img at bounding box center [37, 16] width 47 height 32
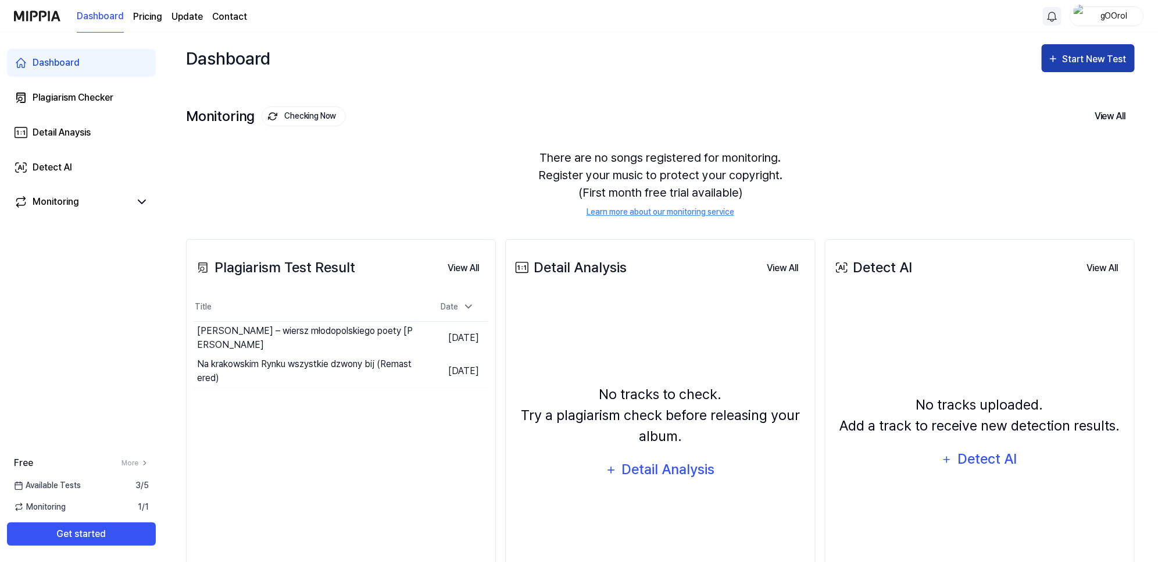
click at [1109, 54] on div "Start New Test" at bounding box center [1096, 59] width 66 height 15
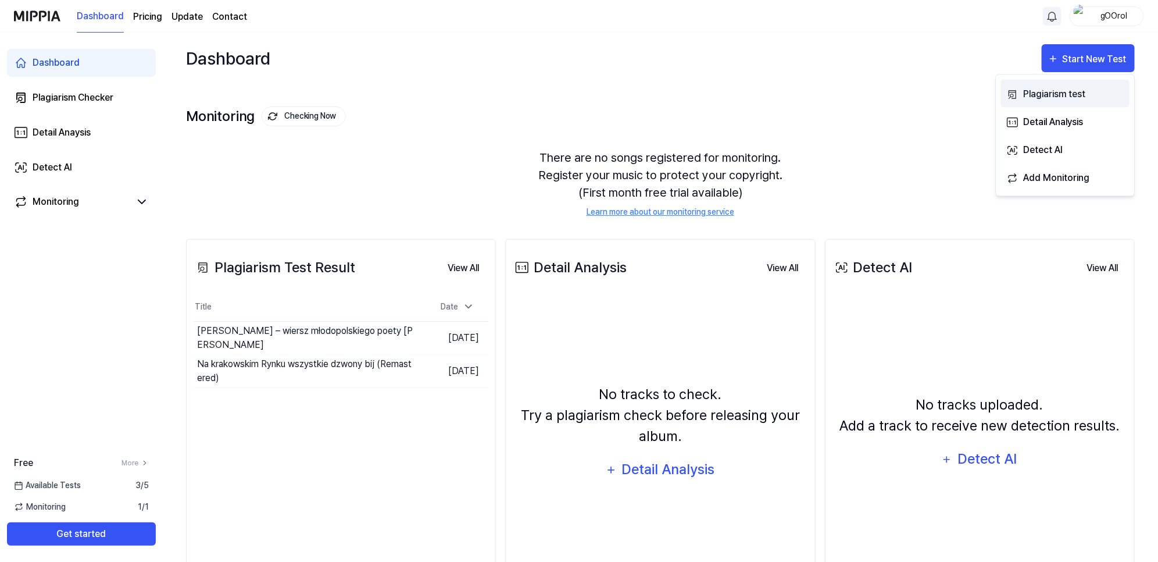
click at [1050, 95] on div "Plagiarism test" at bounding box center [1074, 94] width 101 height 15
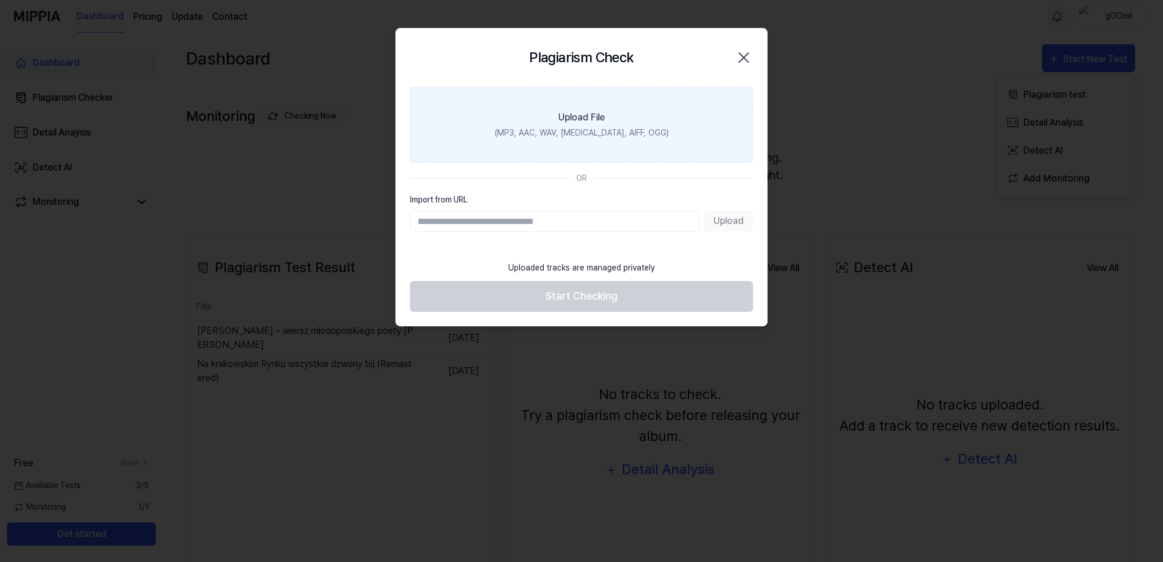
click at [576, 126] on label "Upload File (MP3, AAC, WAV, [MEDICAL_DATA], AIFF, OGG)" at bounding box center [581, 125] width 343 height 76
click at [0, 0] on input "Upload File (MP3, AAC, WAV, [MEDICAL_DATA], AIFF, OGG)" at bounding box center [0, 0] width 0 height 0
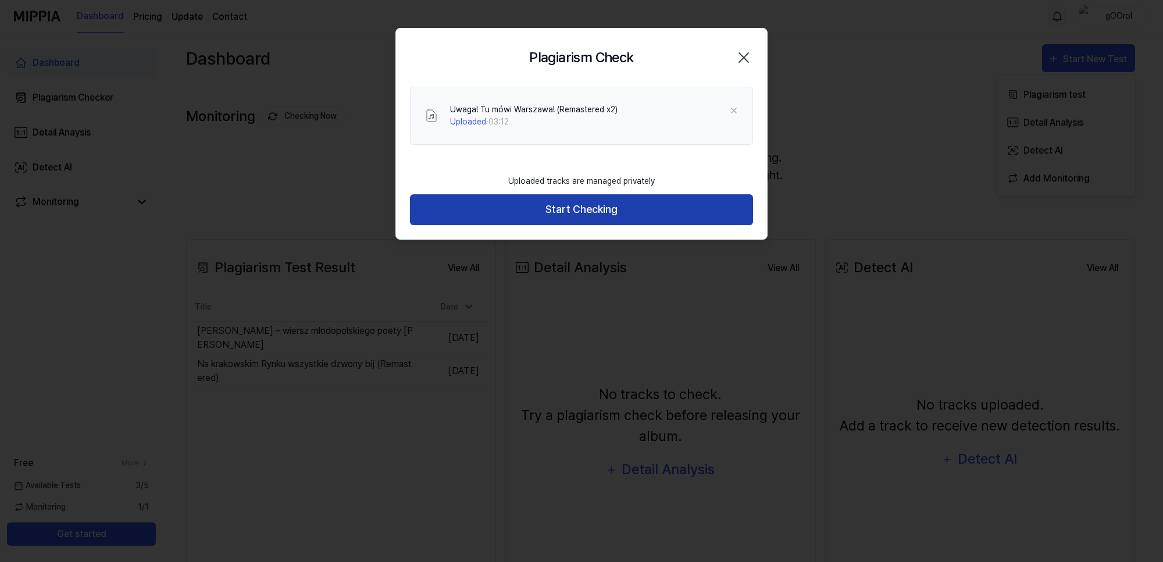
click at [579, 216] on button "Start Checking" at bounding box center [581, 209] width 343 height 31
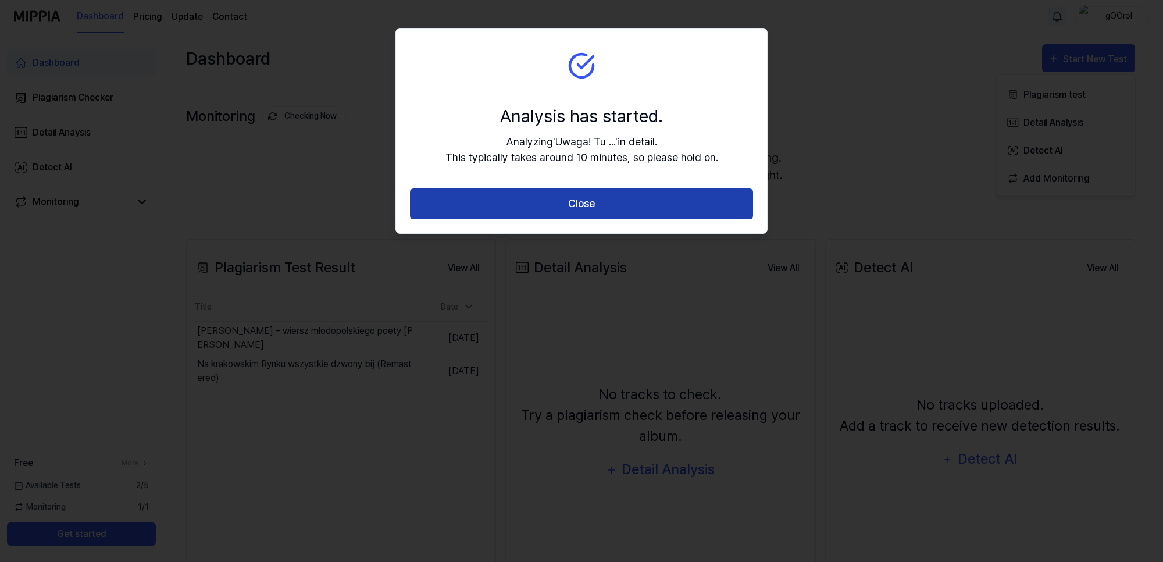
click at [592, 192] on button "Close" at bounding box center [581, 203] width 343 height 31
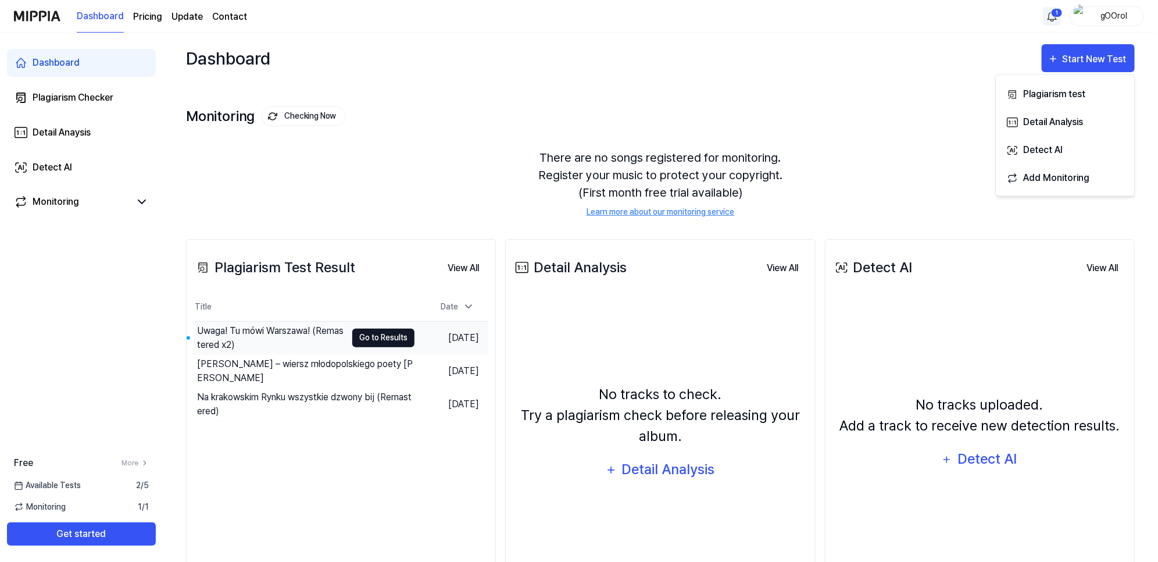
click at [373, 333] on button "Go to Results" at bounding box center [383, 338] width 62 height 19
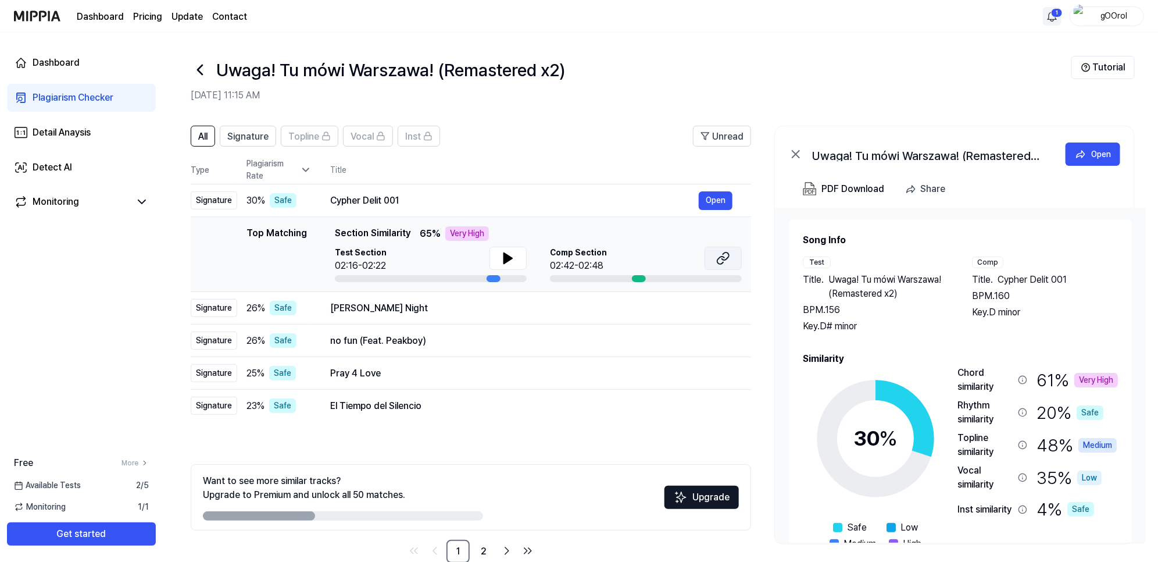
click at [721, 255] on icon at bounding box center [723, 258] width 14 height 14
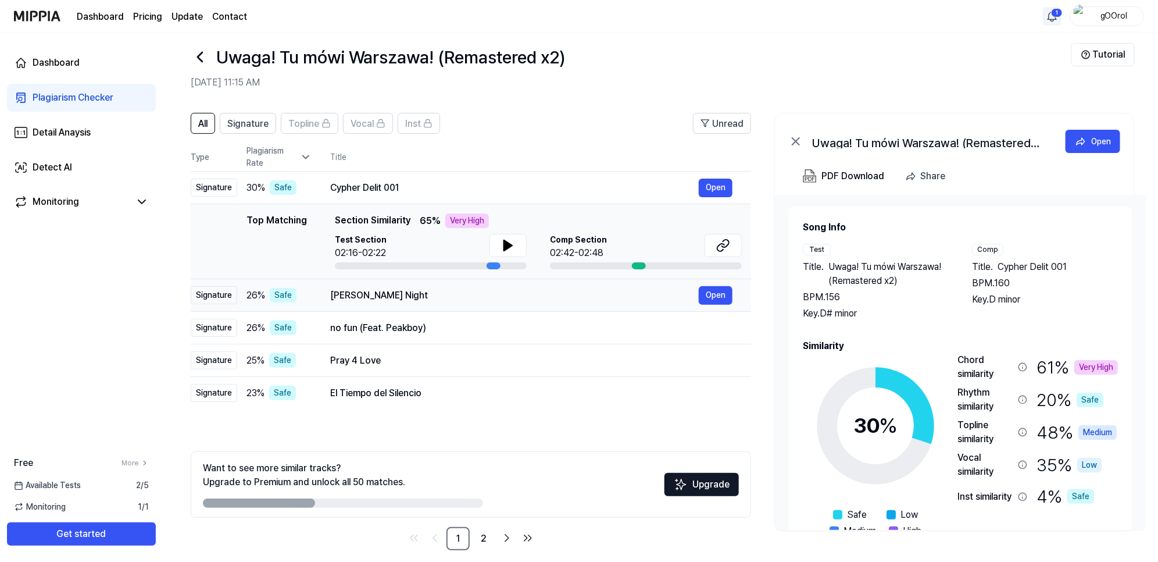
scroll to position [24, 0]
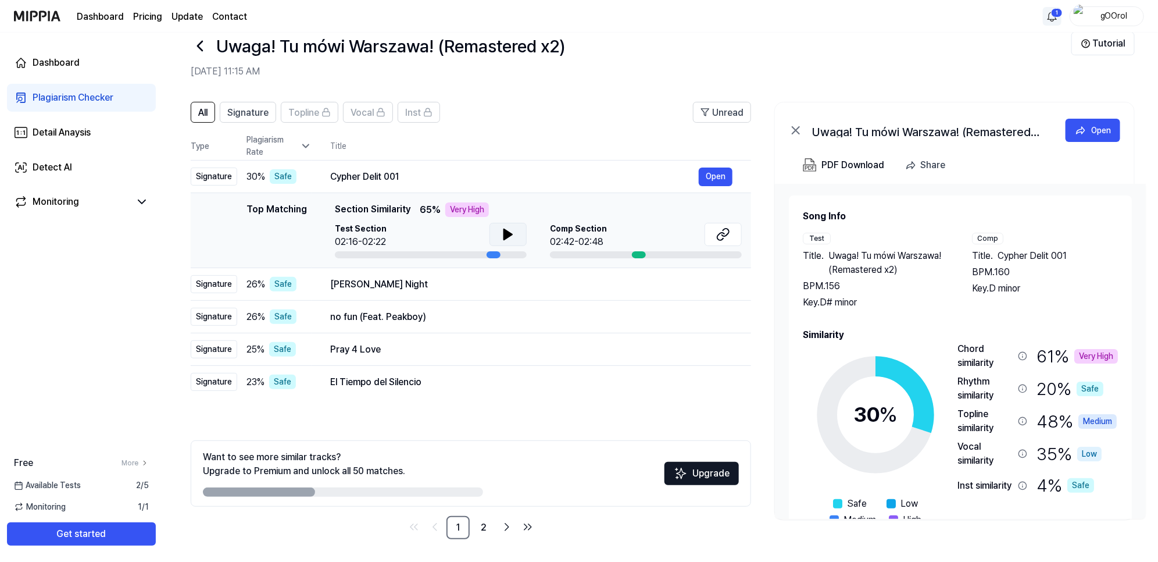
click at [508, 230] on icon at bounding box center [508, 234] width 14 height 14
click at [711, 286] on button "Open" at bounding box center [716, 284] width 34 height 19
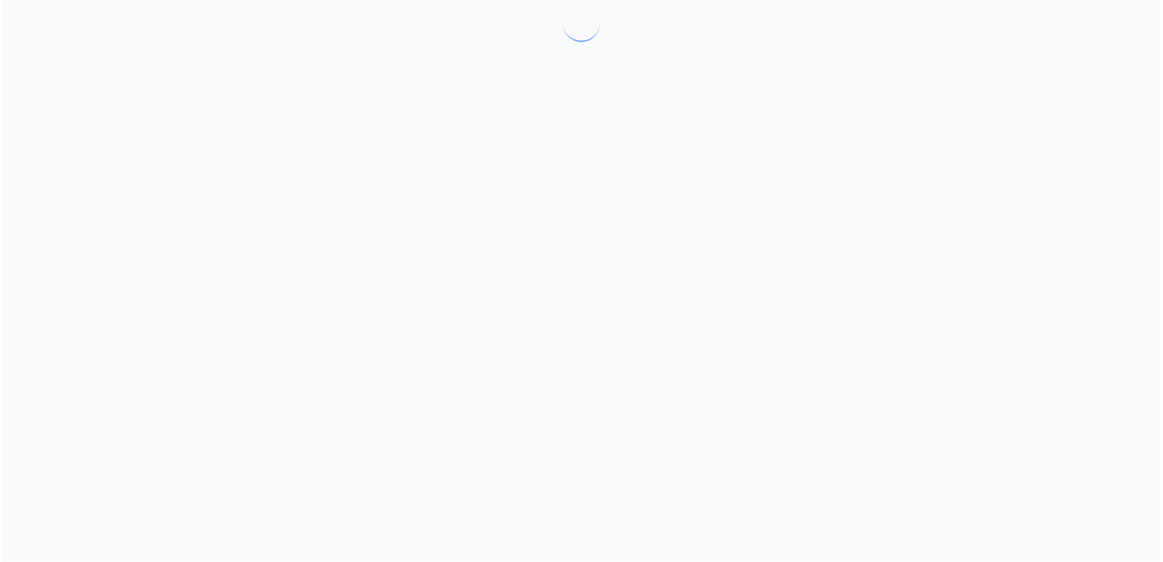
scroll to position [0, 0]
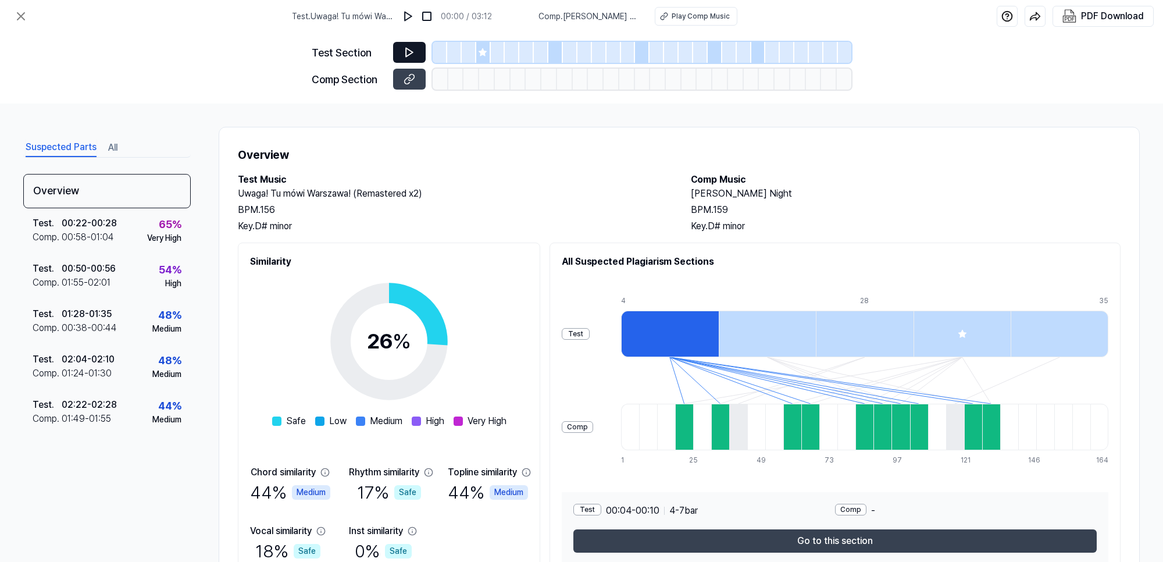
click at [404, 56] on icon at bounding box center [410, 53] width 12 height 12
click at [405, 77] on icon at bounding box center [410, 79] width 12 height 12
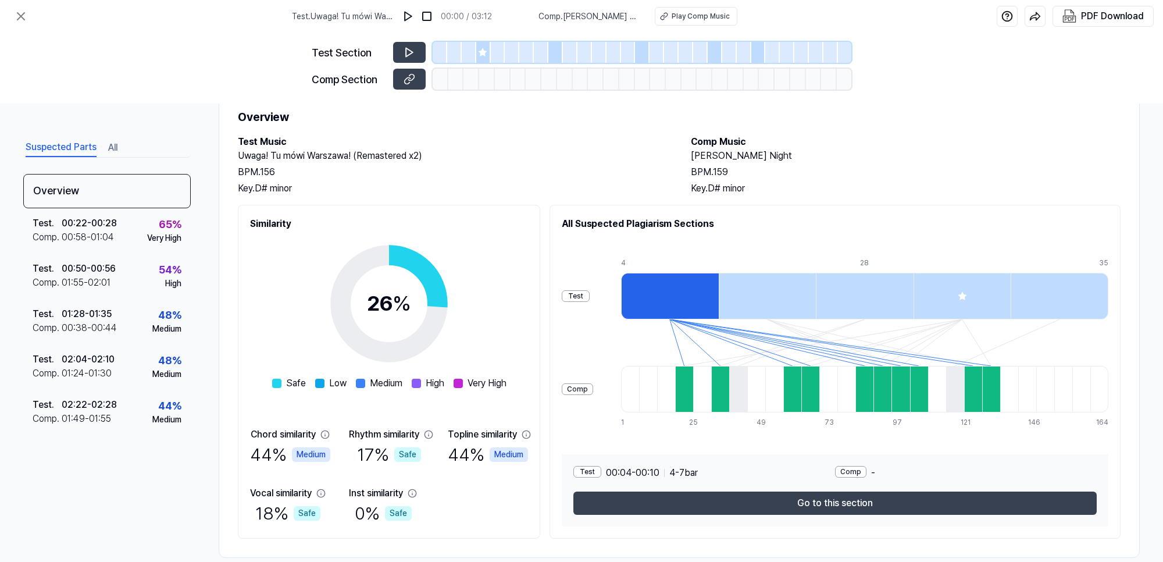
scroll to position [56, 0]
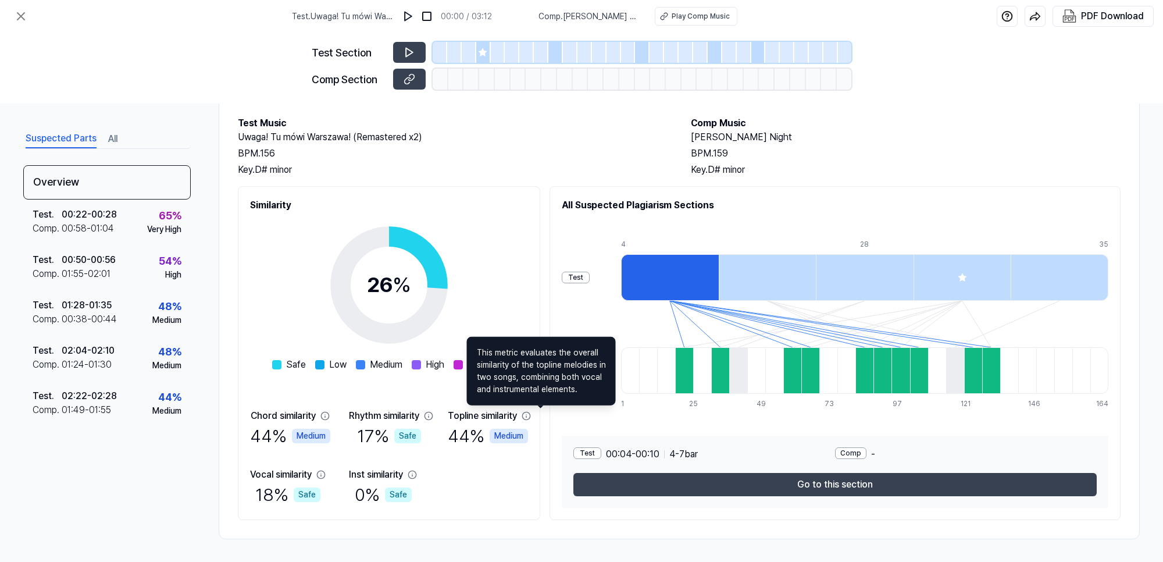
click at [530, 412] on icon at bounding box center [526, 416] width 8 height 8
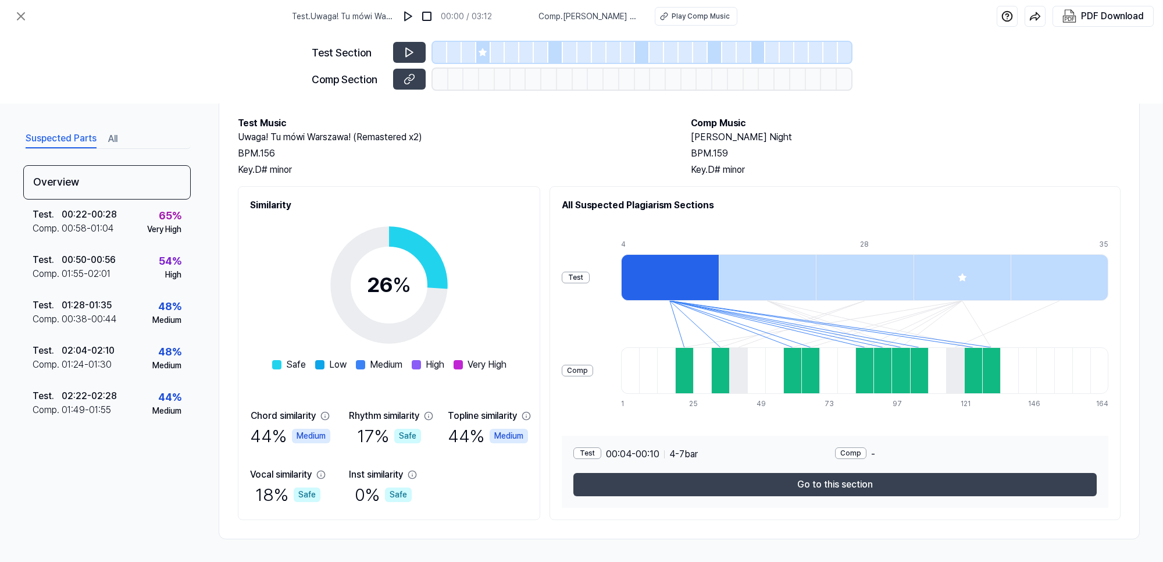
click at [530, 412] on icon at bounding box center [526, 416] width 8 height 8
click at [531, 413] on icon at bounding box center [526, 415] width 9 height 9
click at [590, 273] on div "Test" at bounding box center [576, 278] width 28 height 12
click at [693, 380] on div at bounding box center [684, 370] width 18 height 47
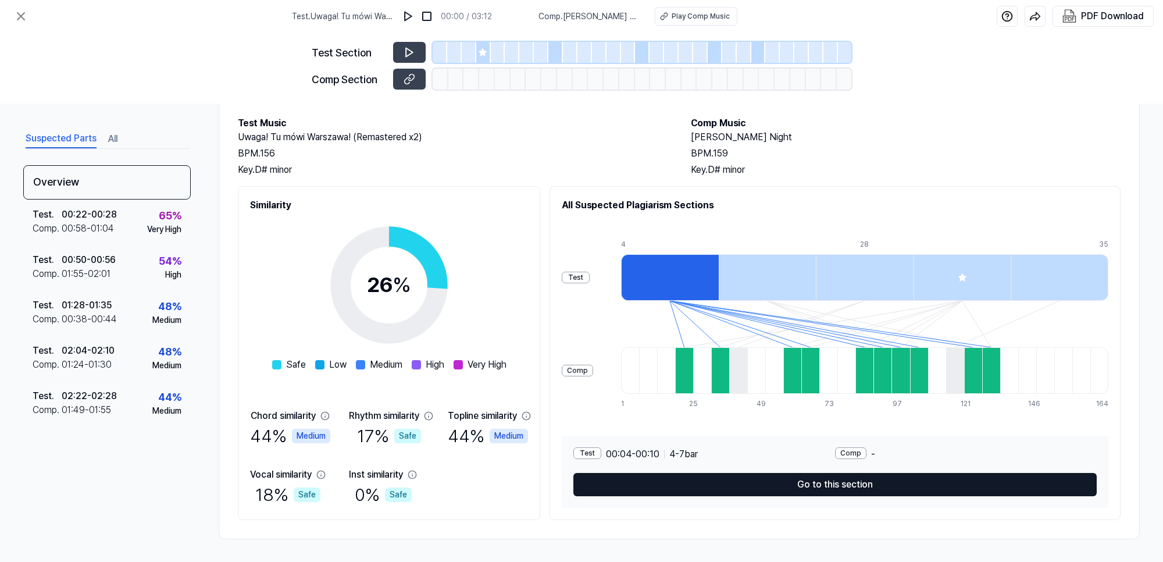
click at [829, 478] on button "Go to this section" at bounding box center [834, 484] width 523 height 23
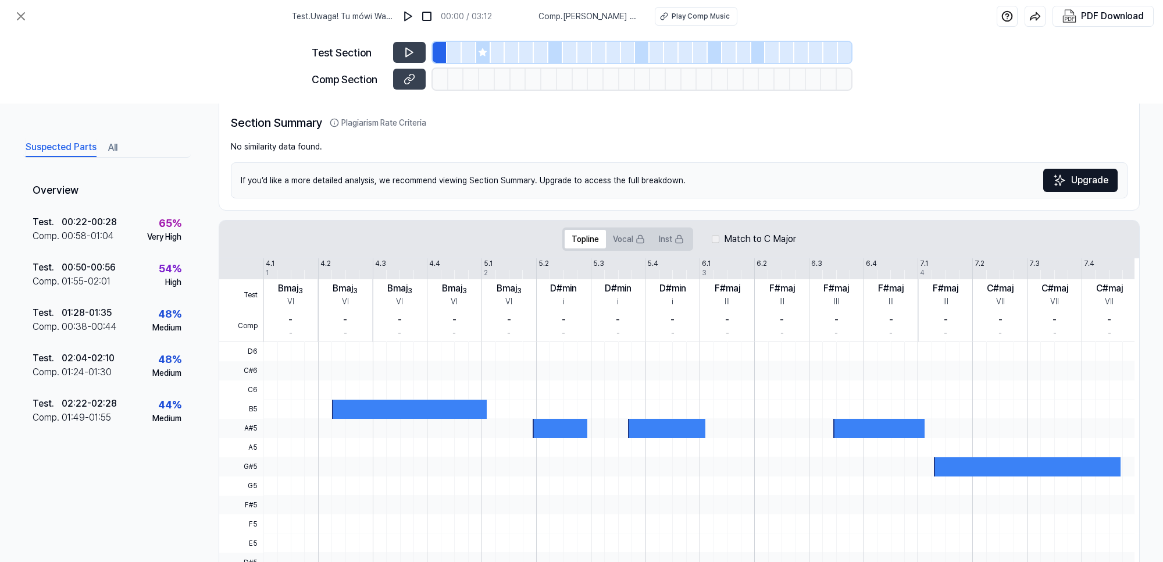
scroll to position [0, 0]
